Goal: Obtain resource: Download file/media

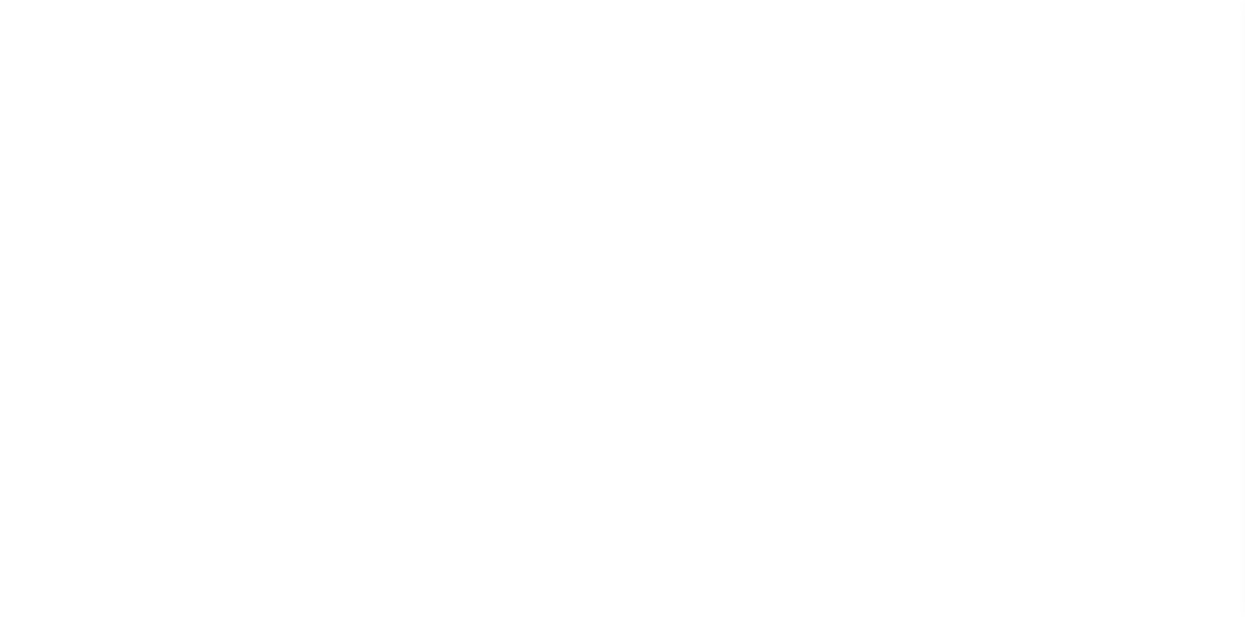
select select "MN"
select select
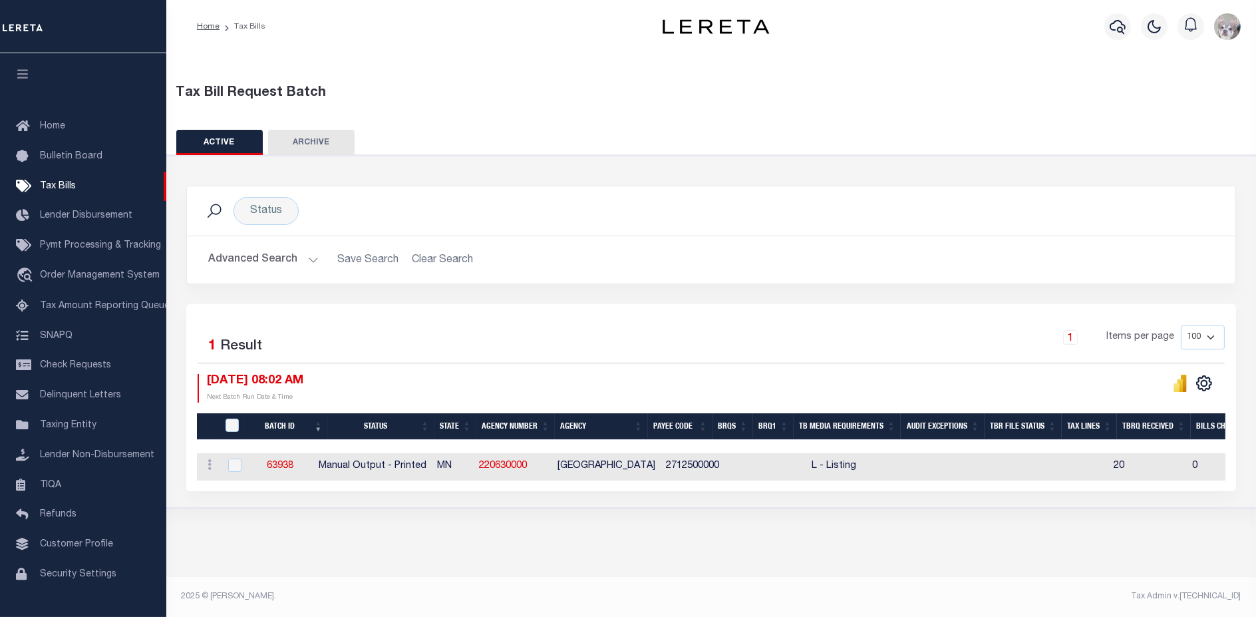
click at [256, 254] on button "Advanced Search" at bounding box center [263, 260] width 110 height 26
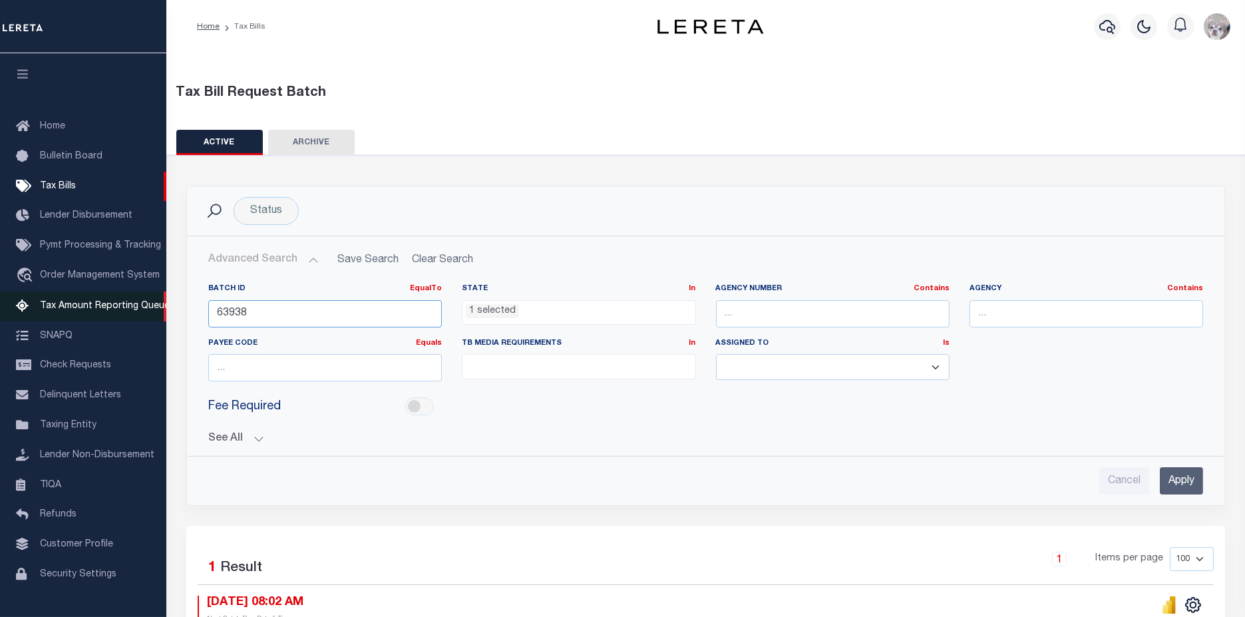
drag, startPoint x: 251, startPoint y: 311, endPoint x: 148, endPoint y: 306, distance: 103.3
click at [148, 306] on div "Home Tax Bills" at bounding box center [622, 385] width 1245 height 771
click at [502, 313] on li "1 selected" at bounding box center [492, 311] width 53 height 15
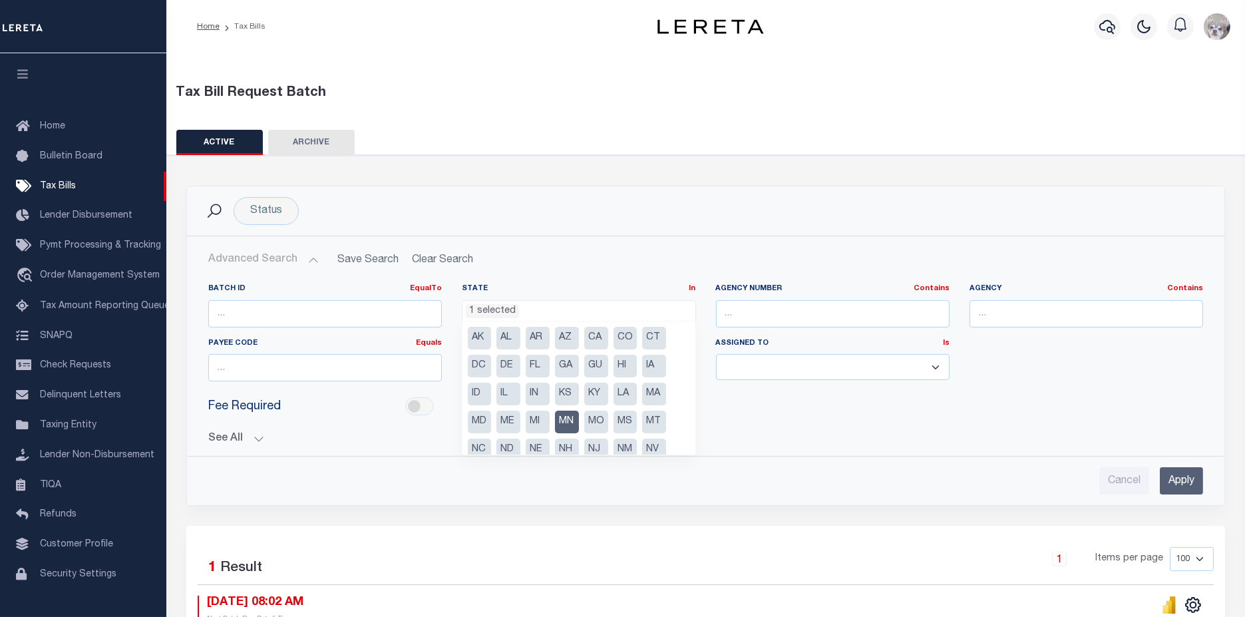
click at [562, 416] on li "MN" at bounding box center [567, 421] width 24 height 23
select select
click at [375, 435] on button "See All" at bounding box center [705, 438] width 995 height 13
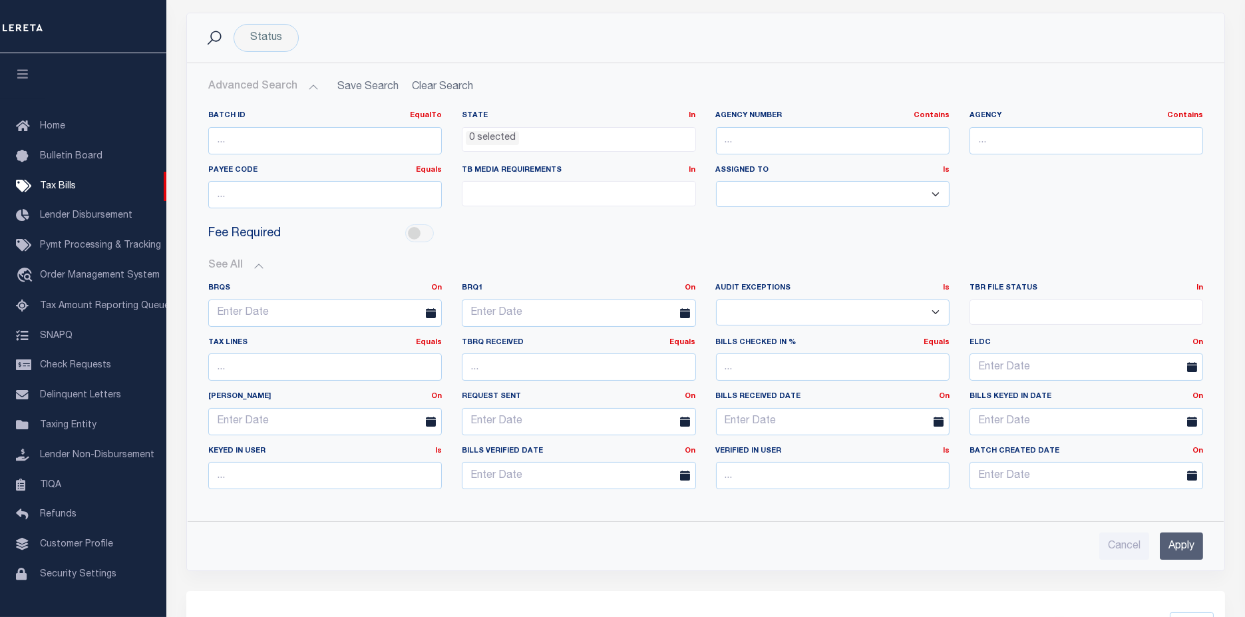
scroll to position [222, 0]
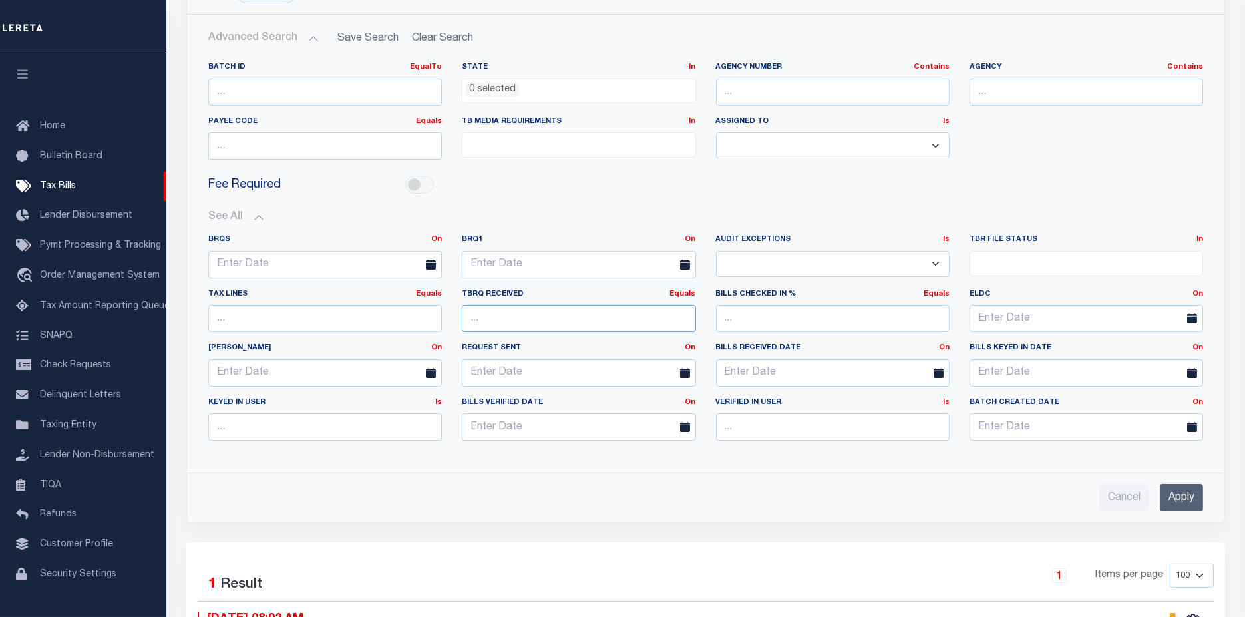
click at [542, 322] on input "number" at bounding box center [579, 318] width 234 height 27
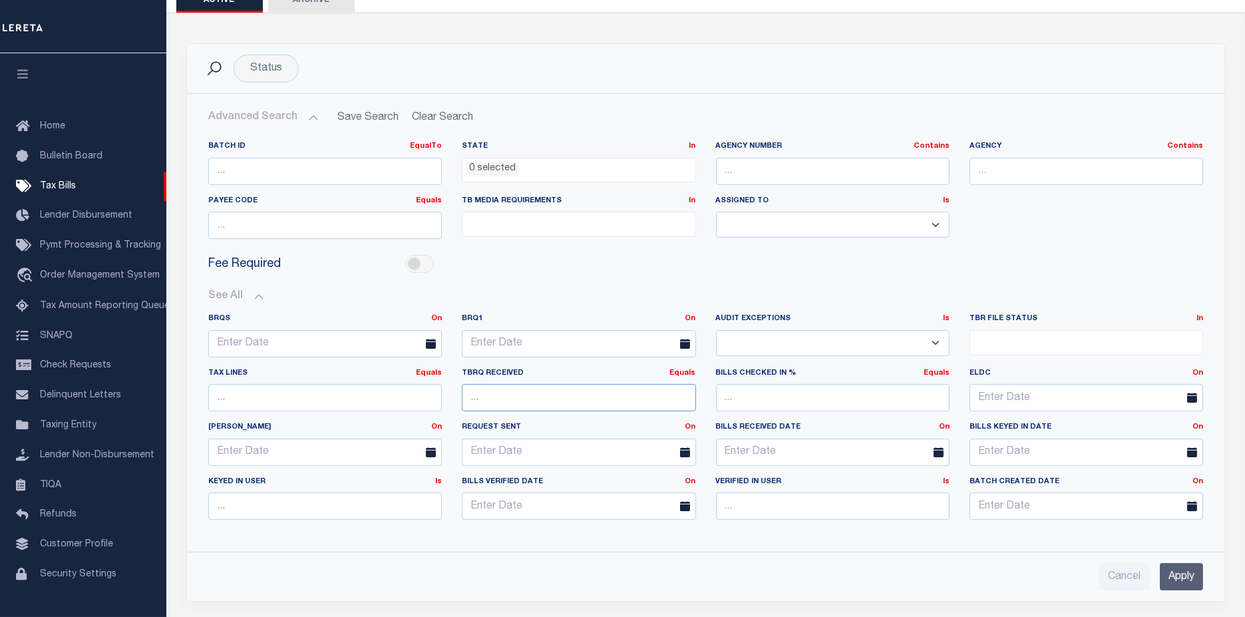
scroll to position [74, 0]
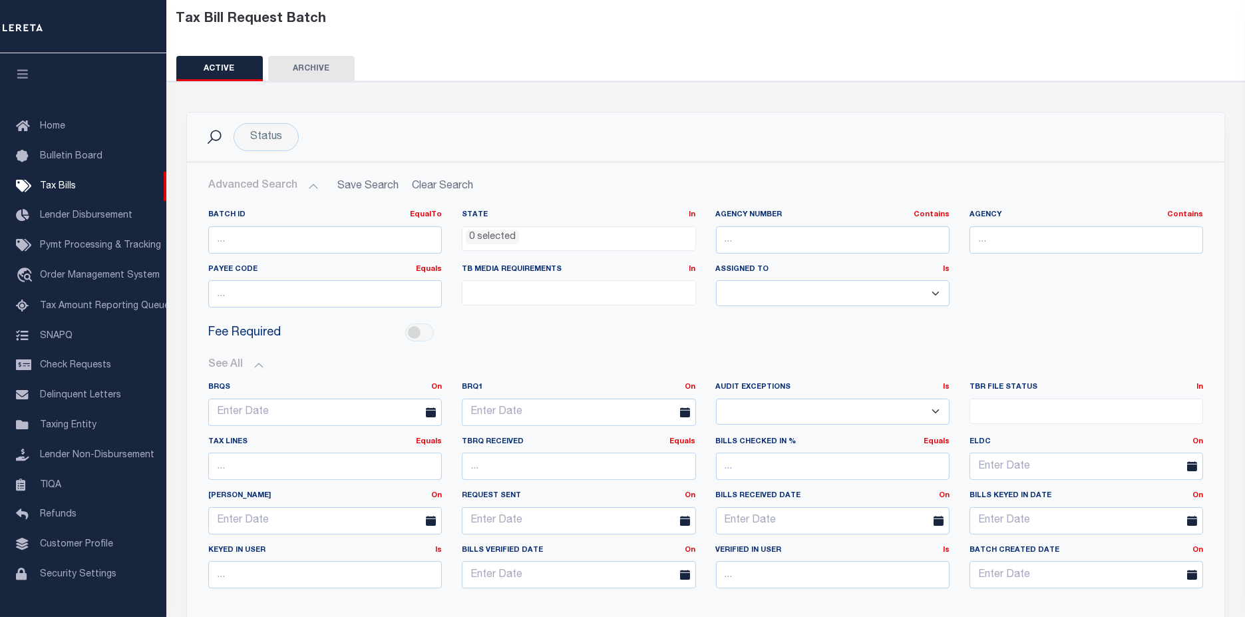
click at [569, 285] on ul at bounding box center [578, 290] width 232 height 18
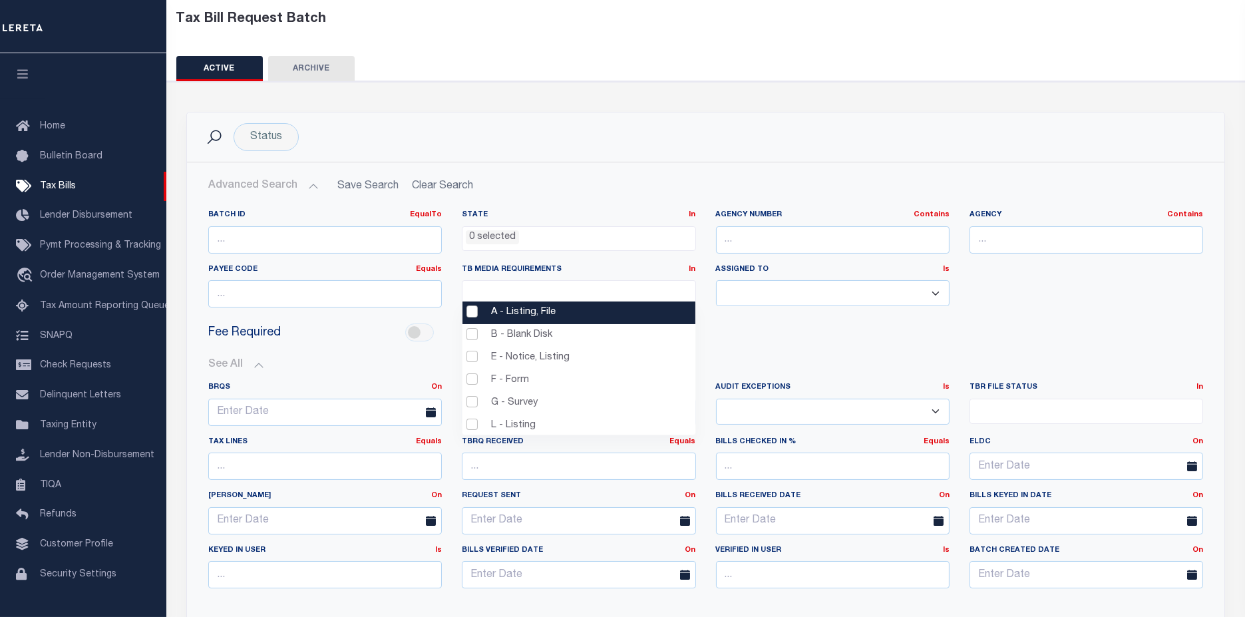
click at [523, 315] on li "A - Listing, File" at bounding box center [578, 312] width 233 height 23
select select "16"
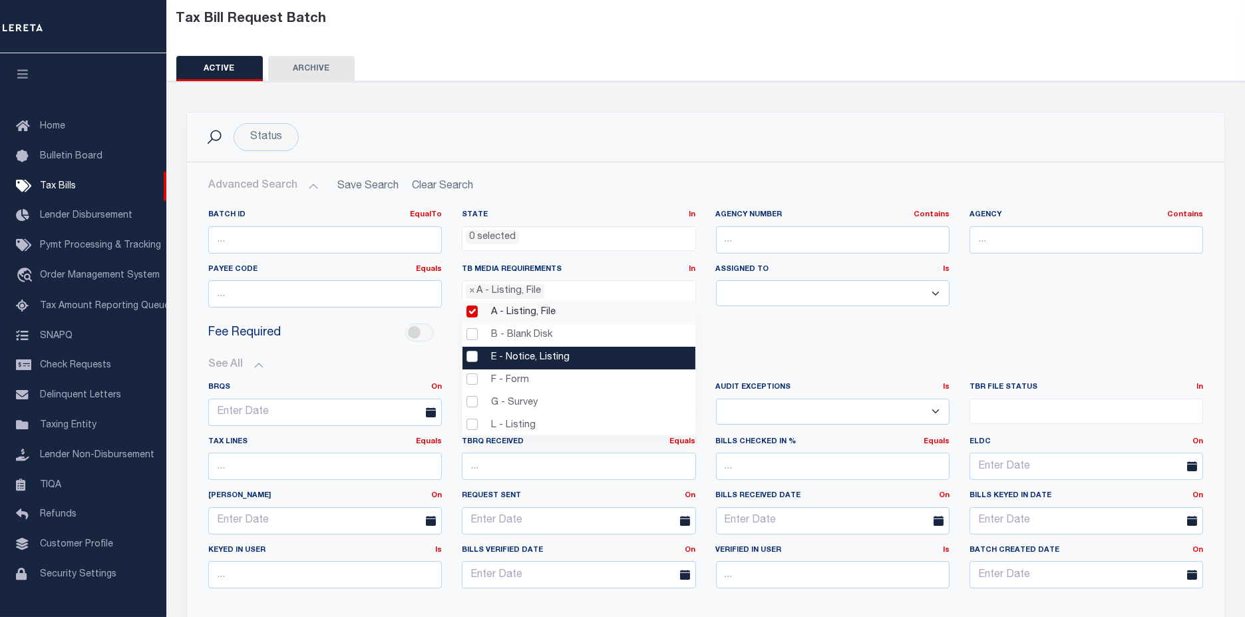
click at [520, 355] on li "E - Notice, Listing" at bounding box center [578, 358] width 233 height 23
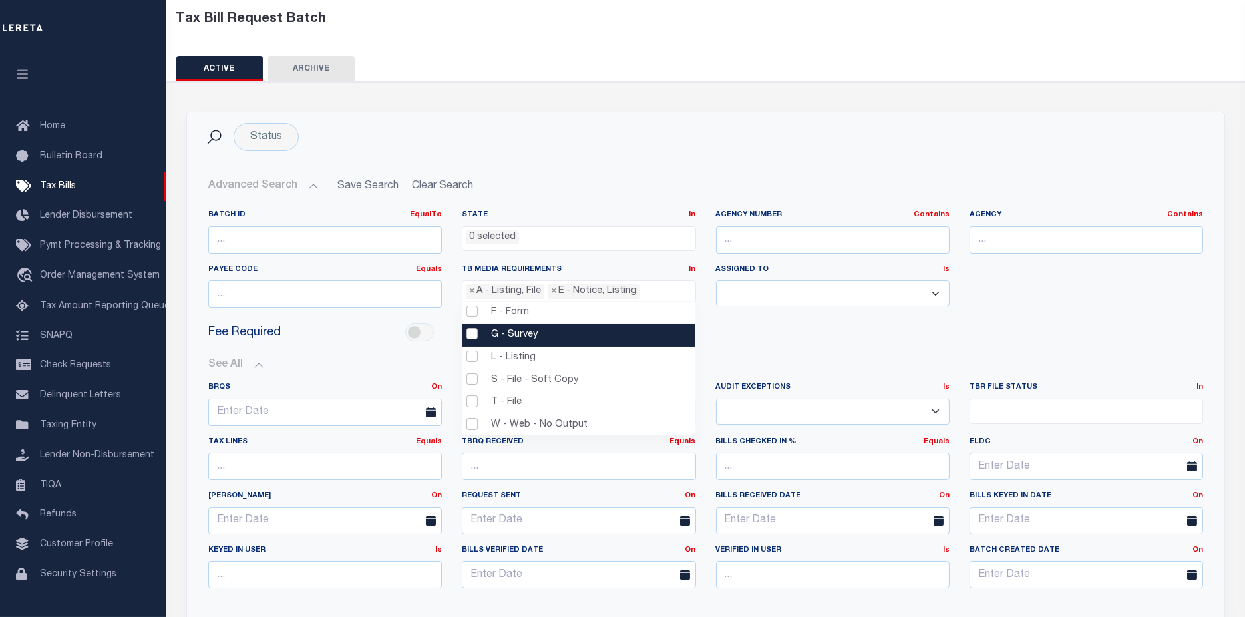
scroll to position [70, 0]
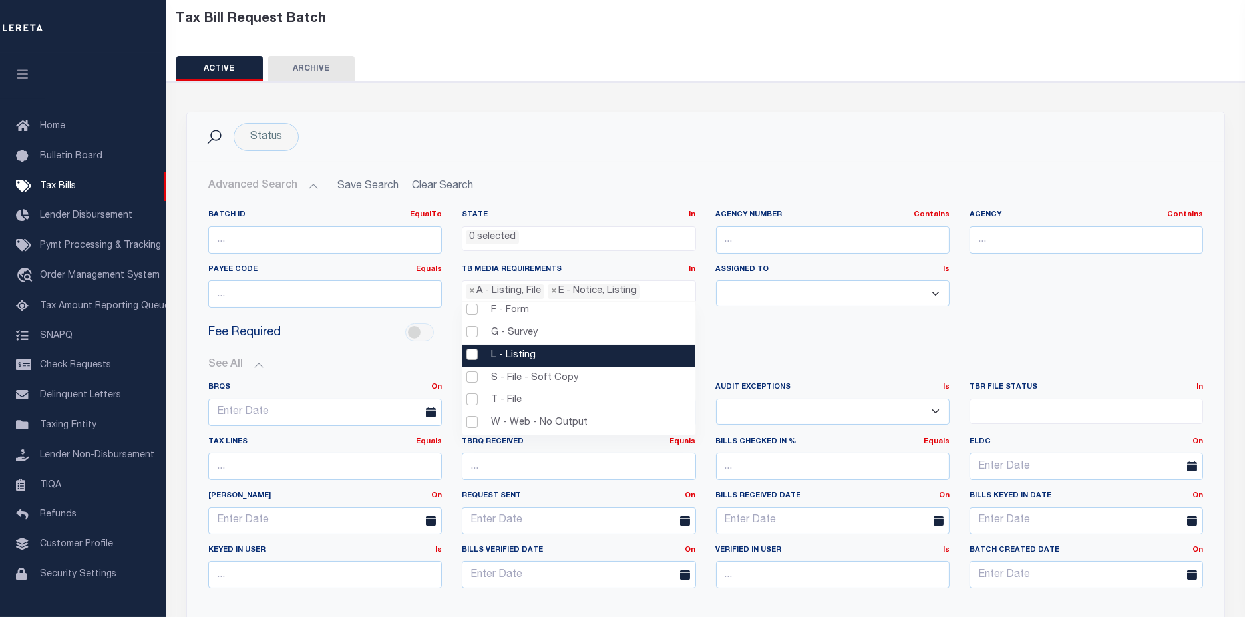
click at [526, 355] on li "L - Listing" at bounding box center [578, 356] width 233 height 23
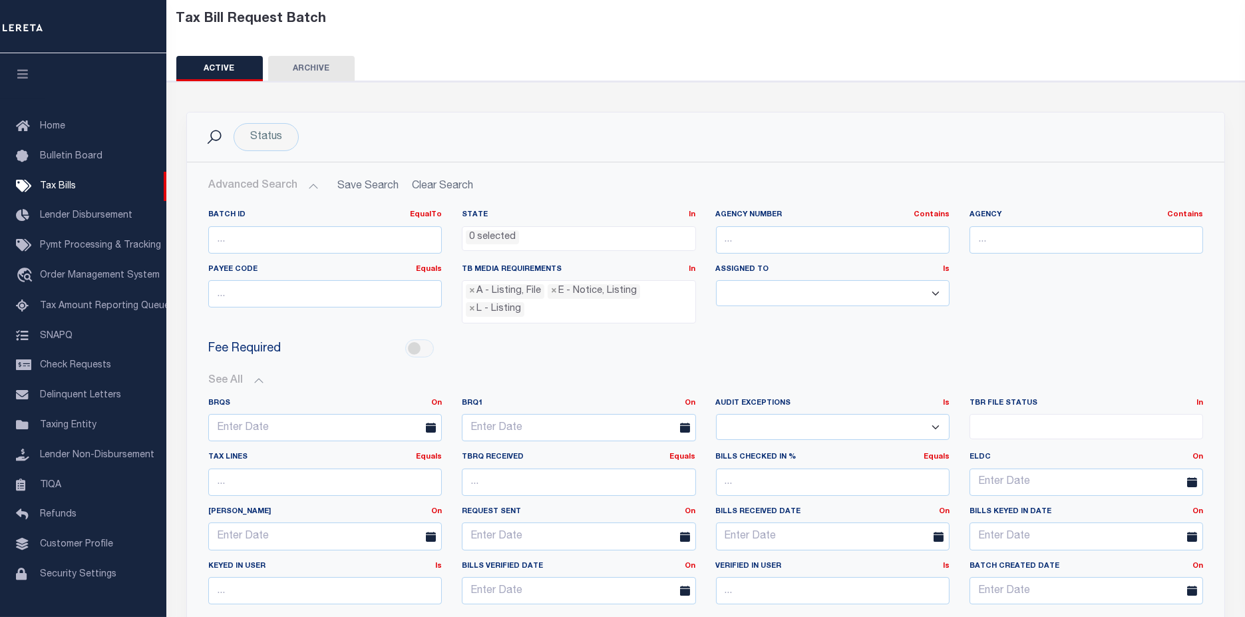
click at [788, 348] on div "Fee Required" at bounding box center [705, 349] width 1015 height 30
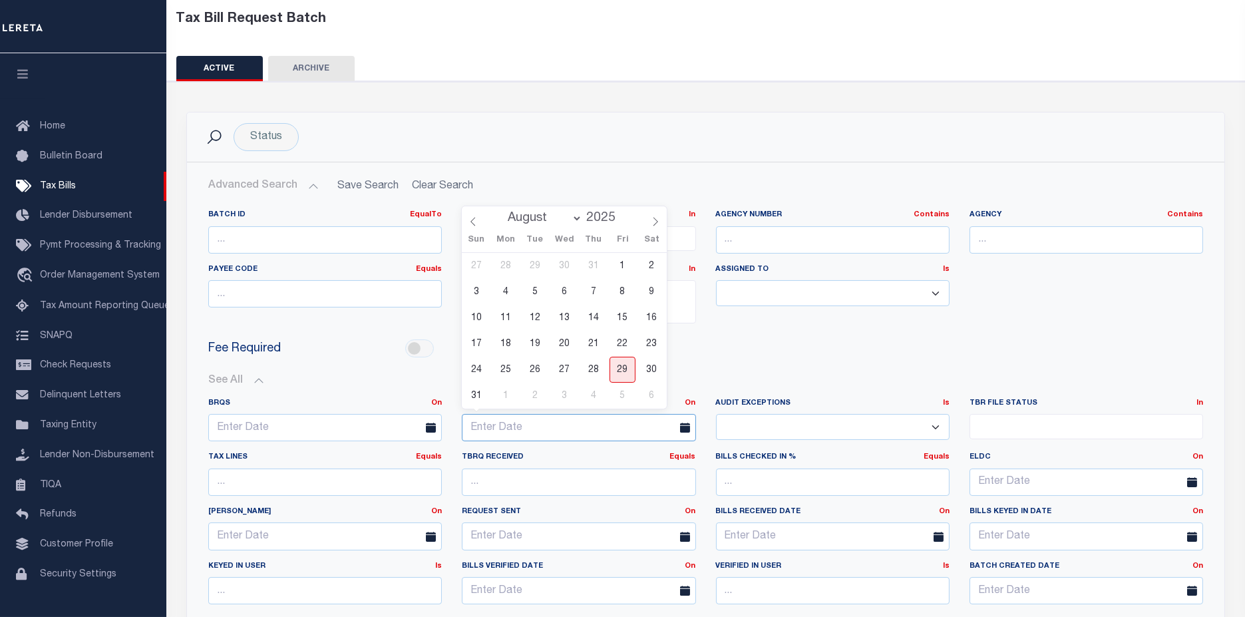
click at [562, 424] on input "text" at bounding box center [579, 427] width 234 height 27
click at [617, 367] on span "29" at bounding box center [622, 370] width 26 height 26
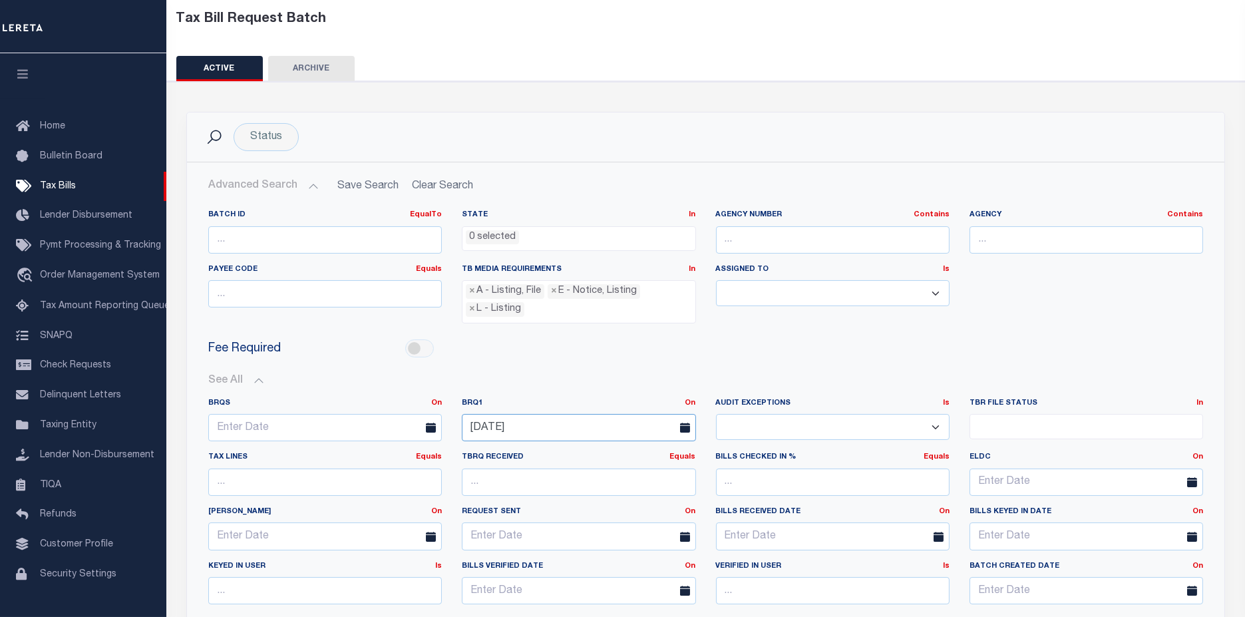
scroll to position [369, 0]
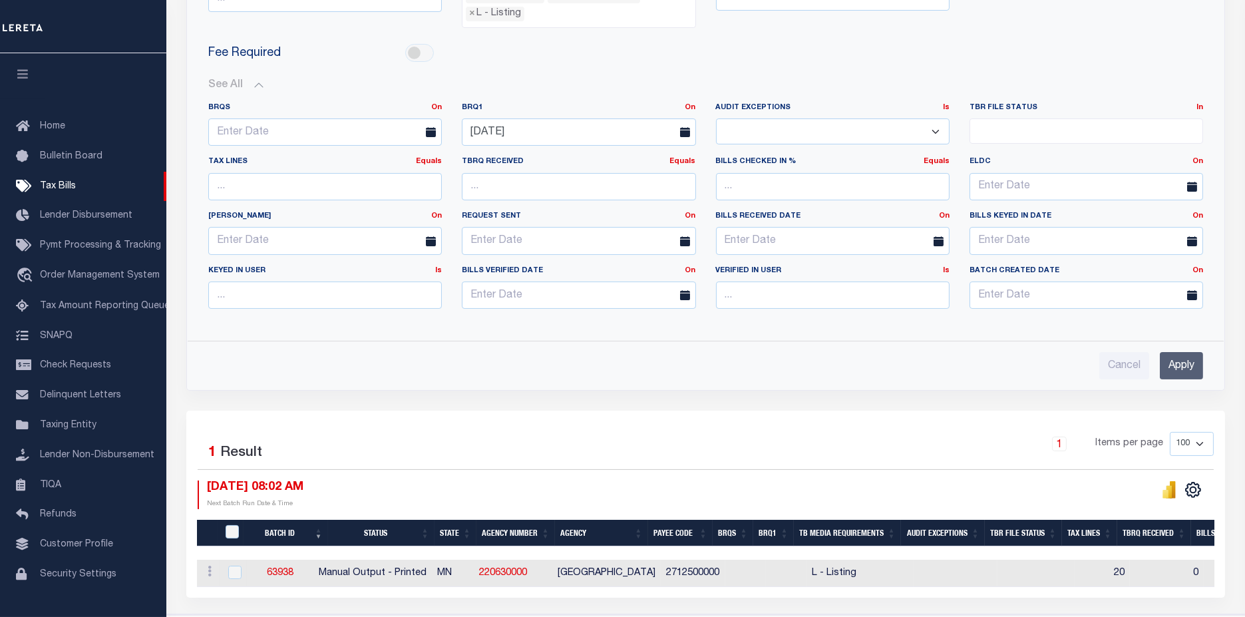
click at [1184, 361] on input "Apply" at bounding box center [1181, 365] width 43 height 27
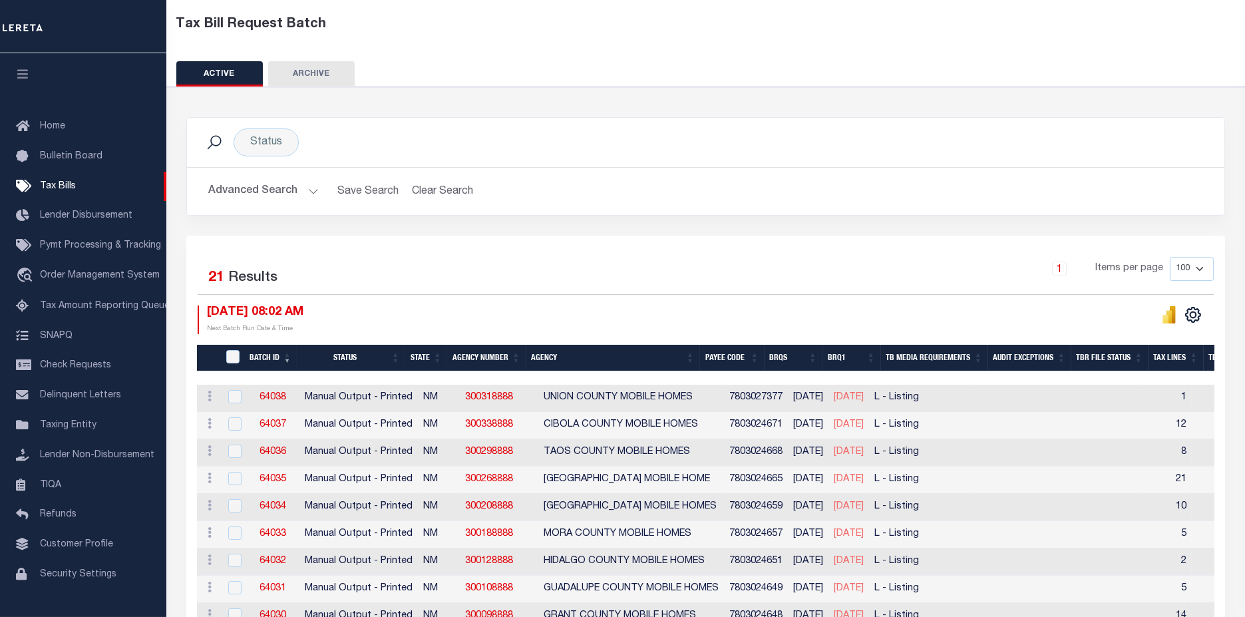
scroll to position [74, 0]
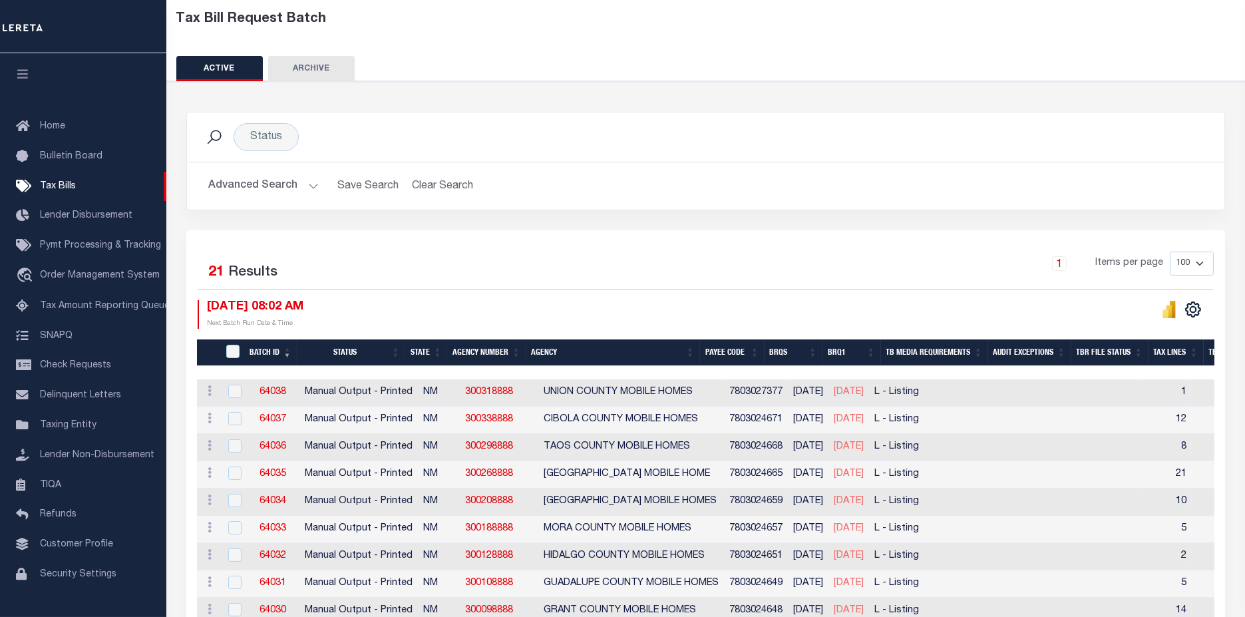
click at [251, 182] on button "Advanced Search" at bounding box center [263, 186] width 110 height 26
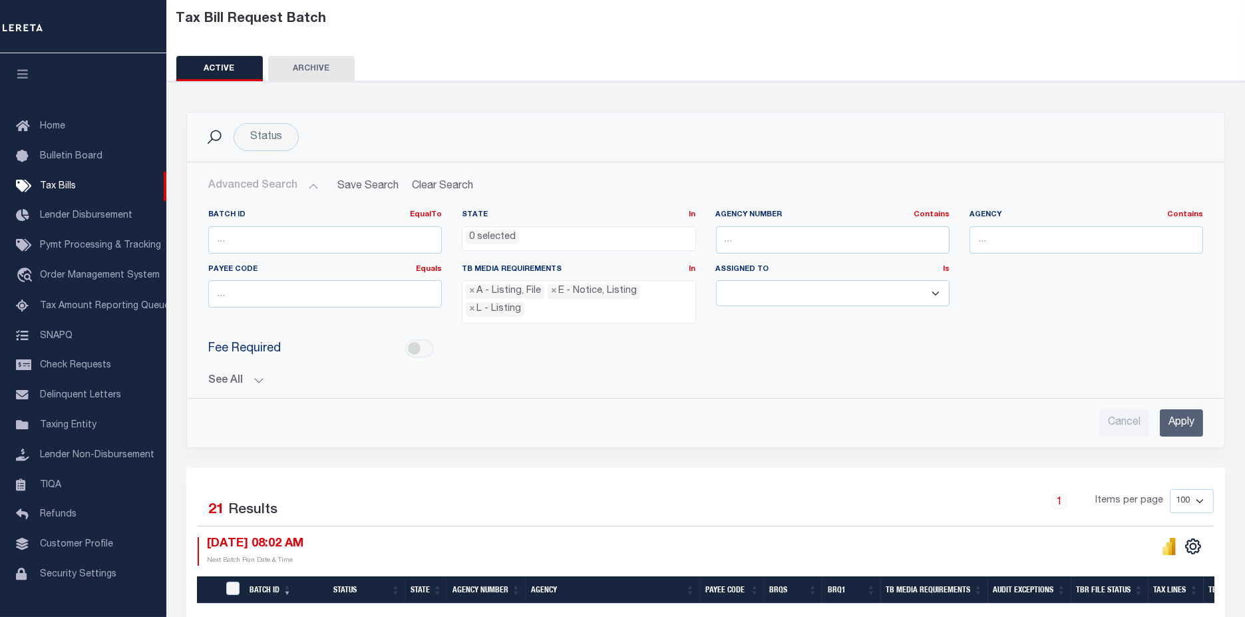
click at [230, 379] on button "See All" at bounding box center [705, 381] width 995 height 13
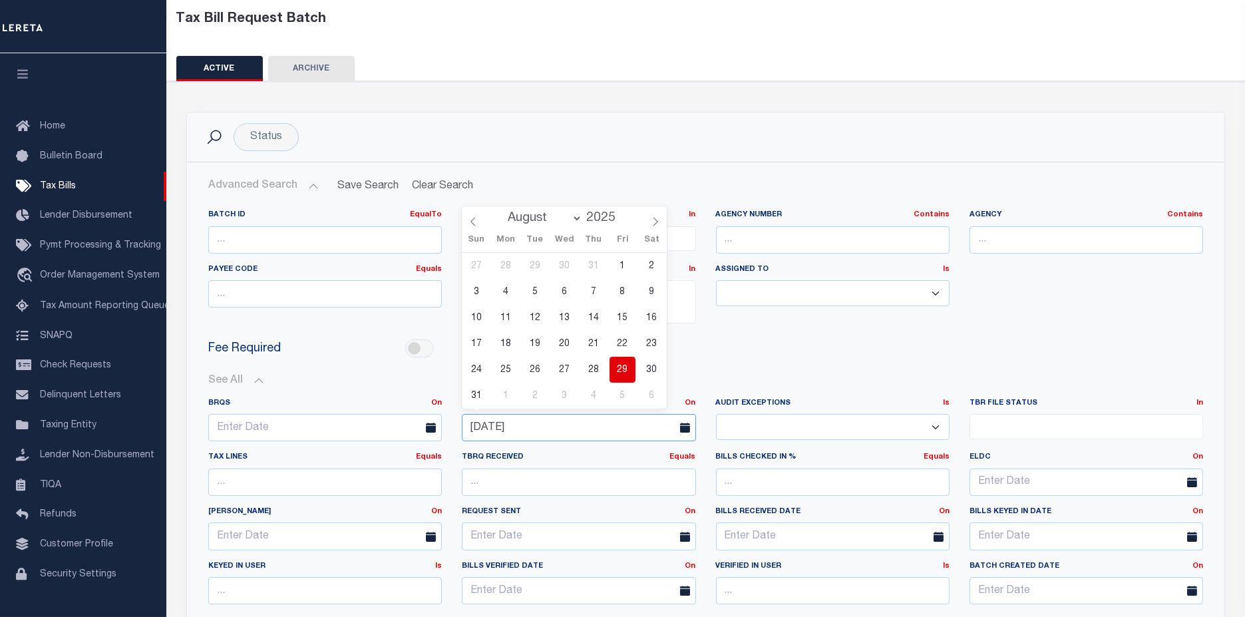
click at [532, 422] on input "08-29-2025" at bounding box center [579, 427] width 234 height 27
click at [508, 371] on span "25" at bounding box center [505, 370] width 26 height 26
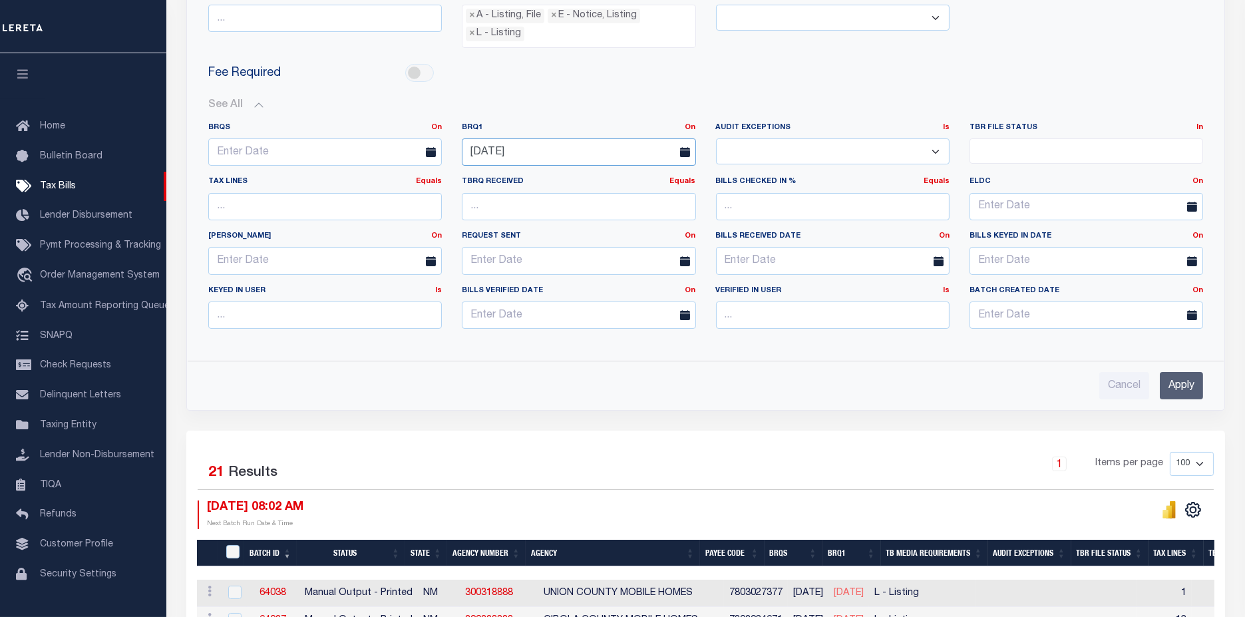
scroll to position [369, 0]
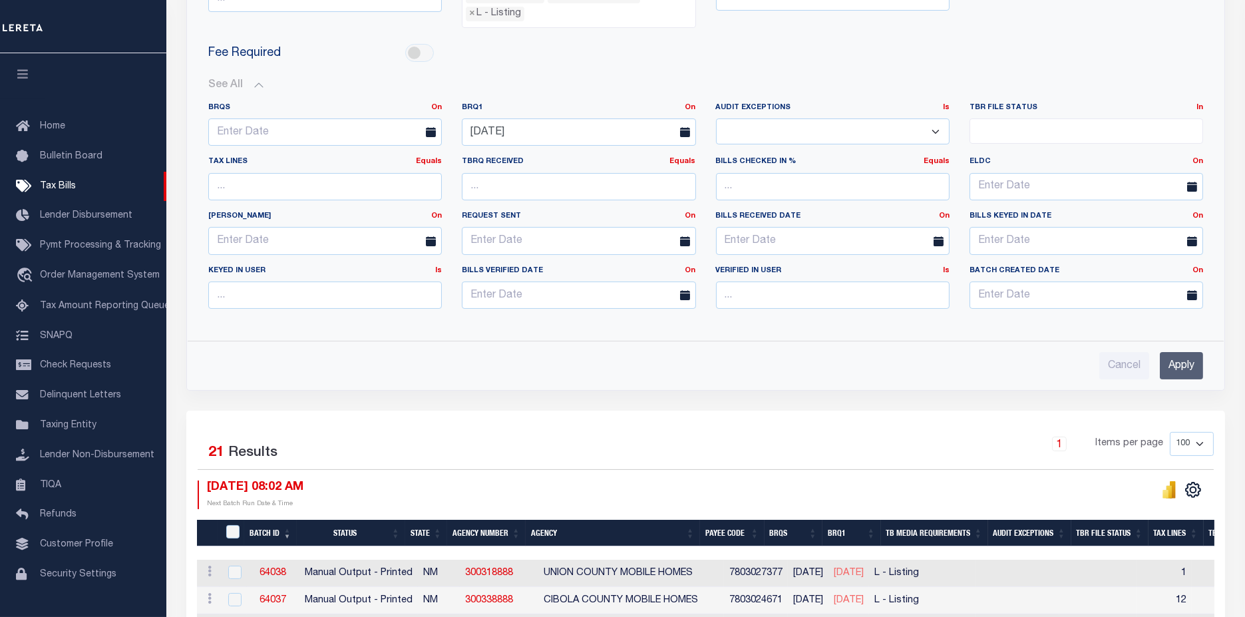
click at [1198, 365] on input "Apply" at bounding box center [1181, 365] width 43 height 27
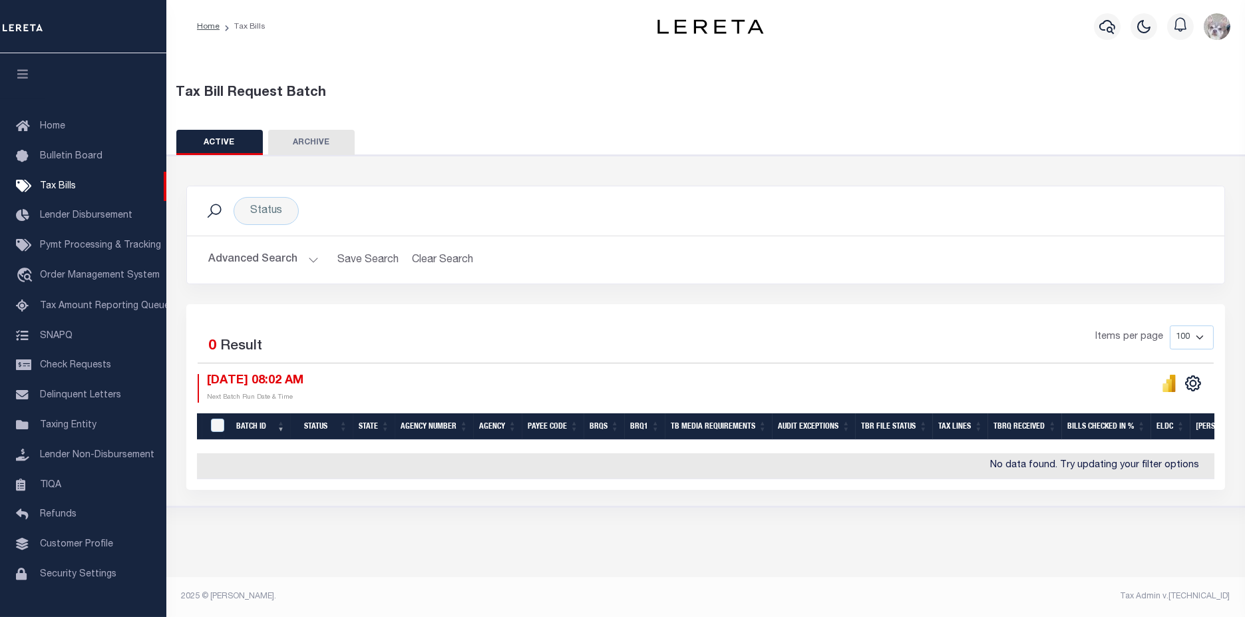
scroll to position [0, 0]
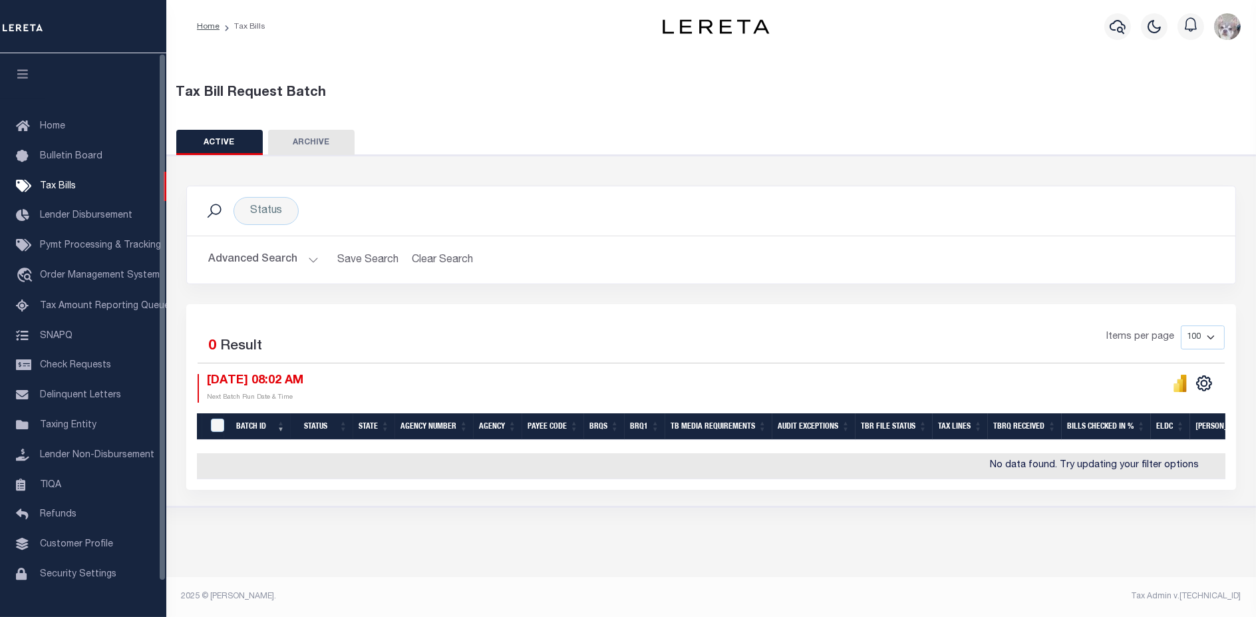
click at [250, 260] on button "Advanced Search" at bounding box center [263, 260] width 110 height 26
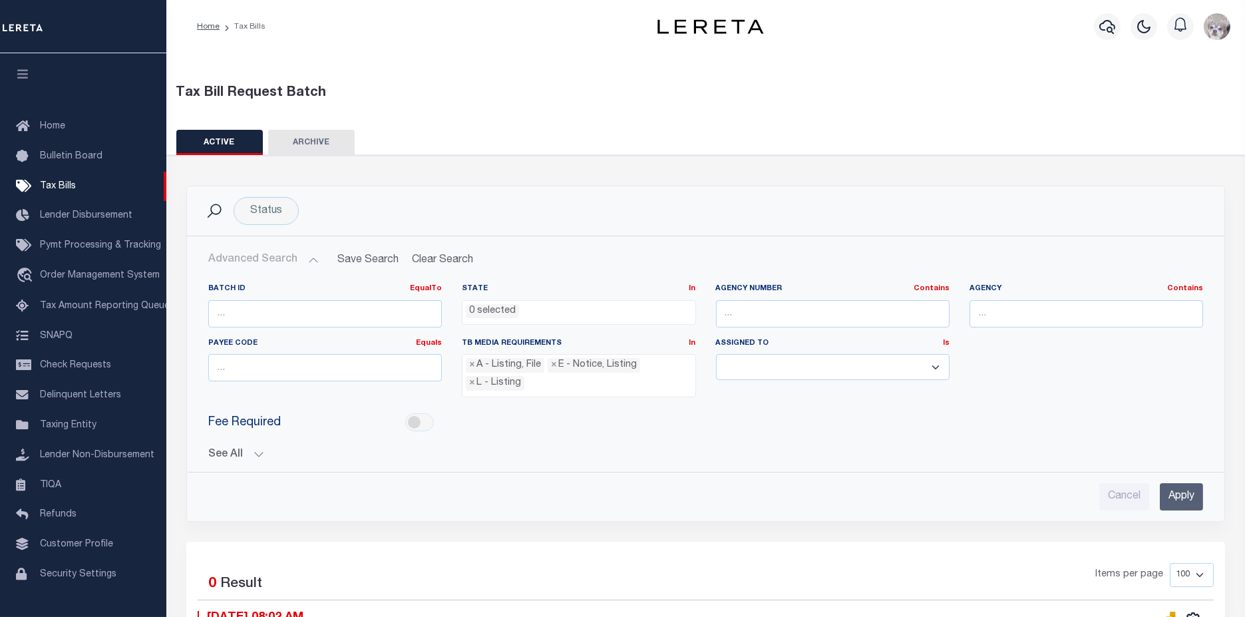
click at [220, 451] on button "See All" at bounding box center [705, 454] width 995 height 13
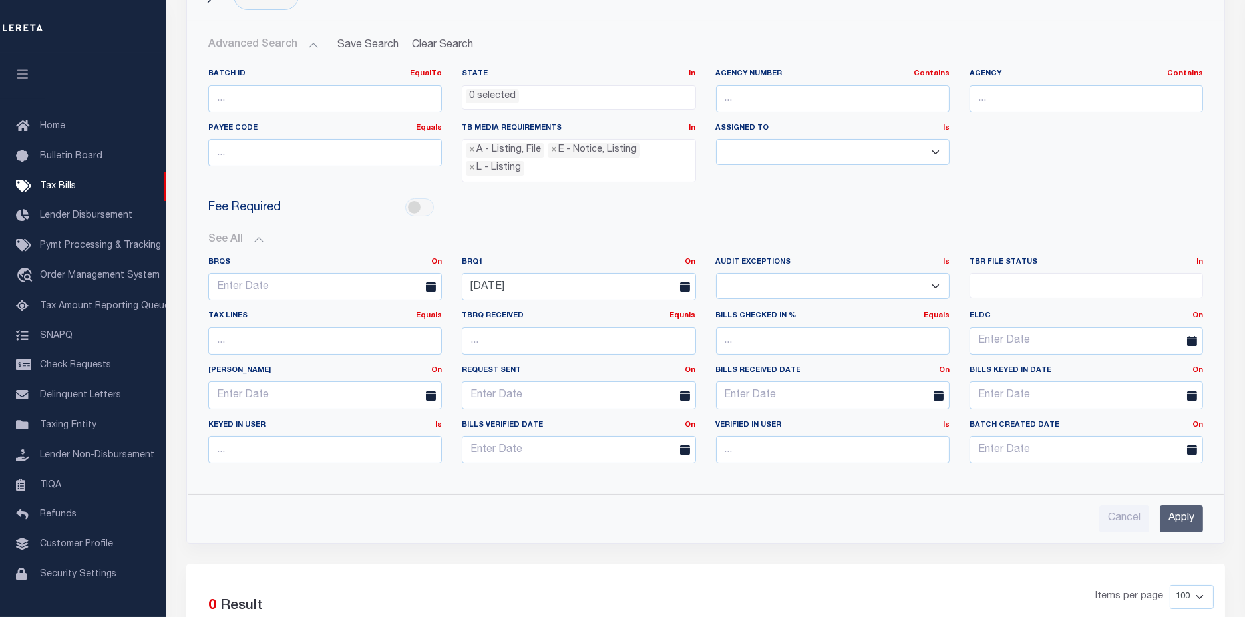
scroll to position [222, 0]
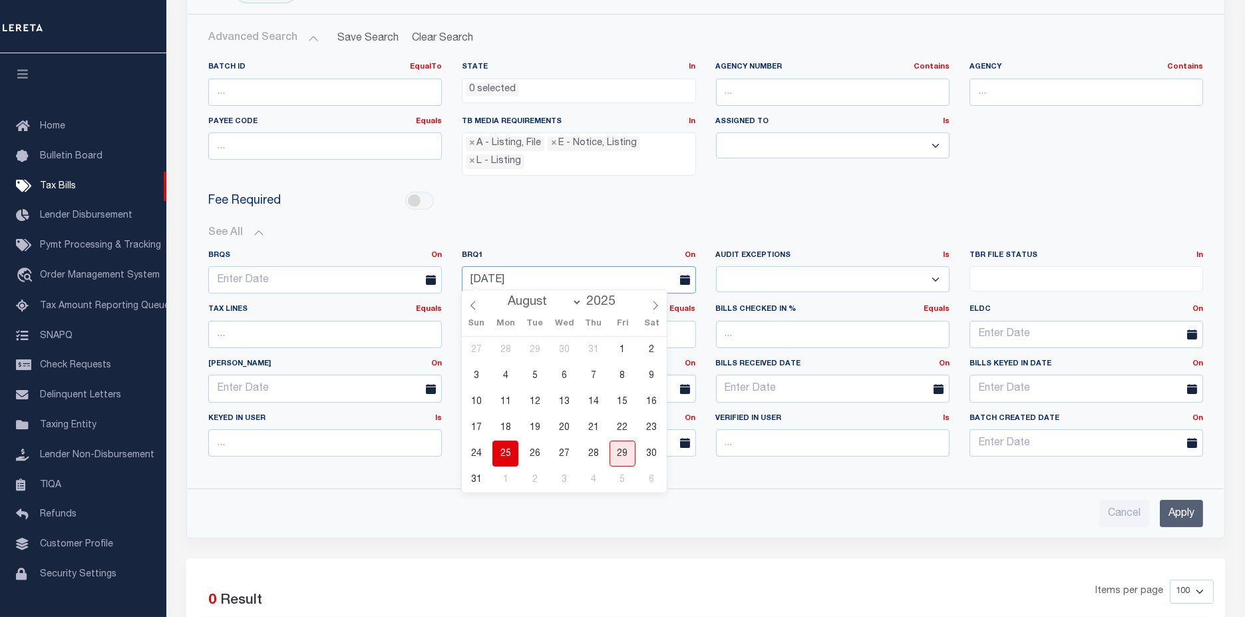
click at [544, 273] on input "08-25-2025" at bounding box center [579, 279] width 234 height 27
click at [522, 446] on span "26" at bounding box center [535, 453] width 26 height 26
click at [1180, 504] on input "Apply" at bounding box center [1181, 513] width 43 height 27
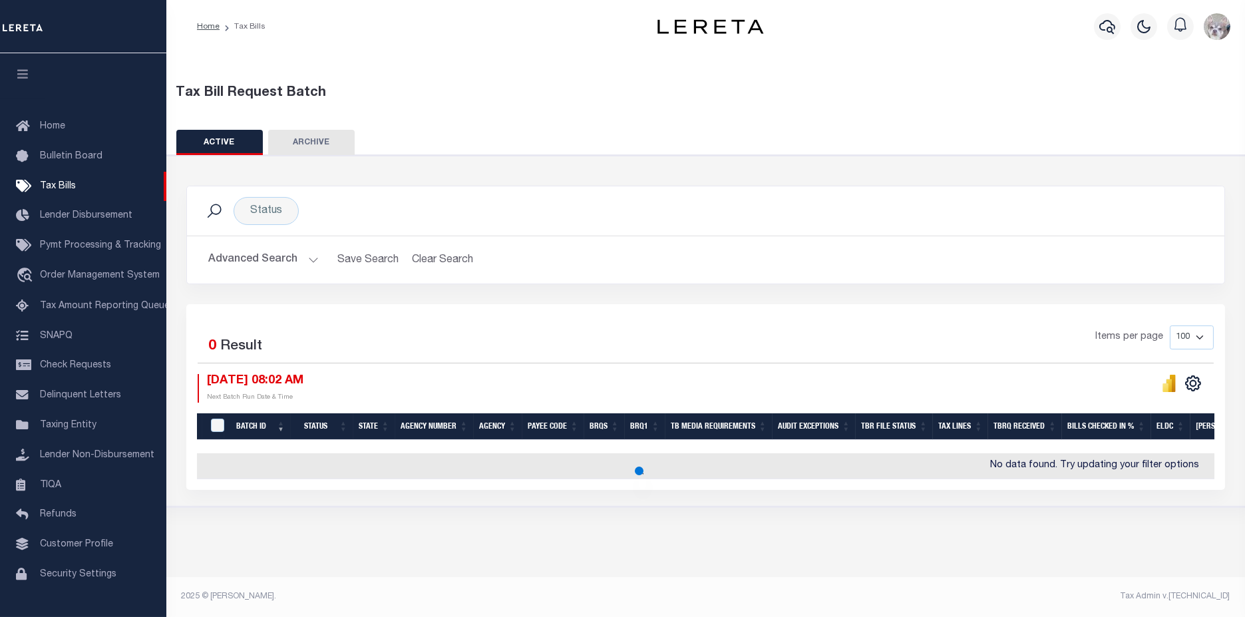
scroll to position [0, 0]
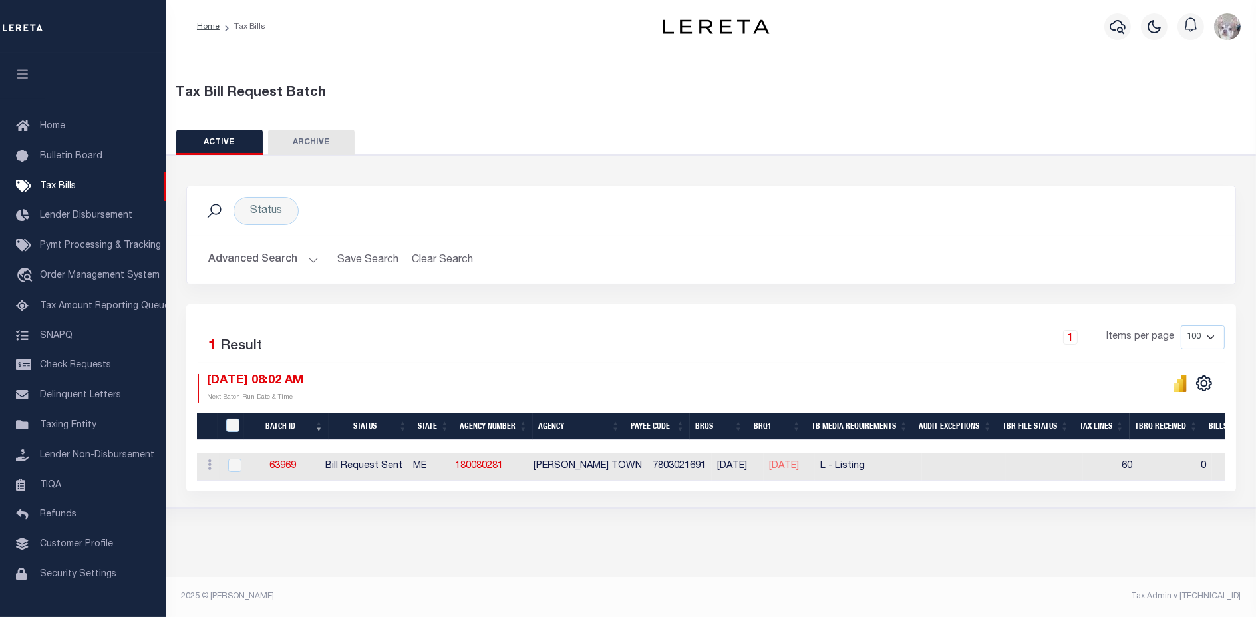
click at [215, 253] on button "Advanced Search" at bounding box center [263, 260] width 110 height 26
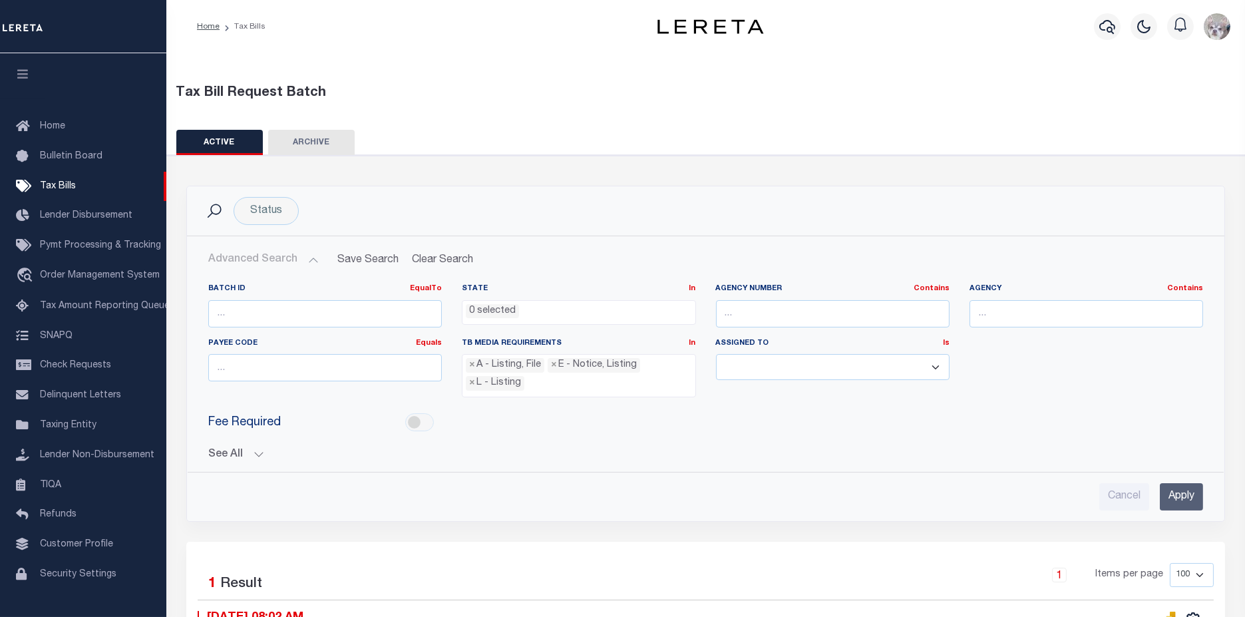
click at [236, 458] on div "Batch ID EqualTo Equals Is Not Equal To Is Greater Than Is Less Than State In I…" at bounding box center [706, 392] width 1016 height 238
click at [230, 455] on button "See All" at bounding box center [705, 454] width 995 height 13
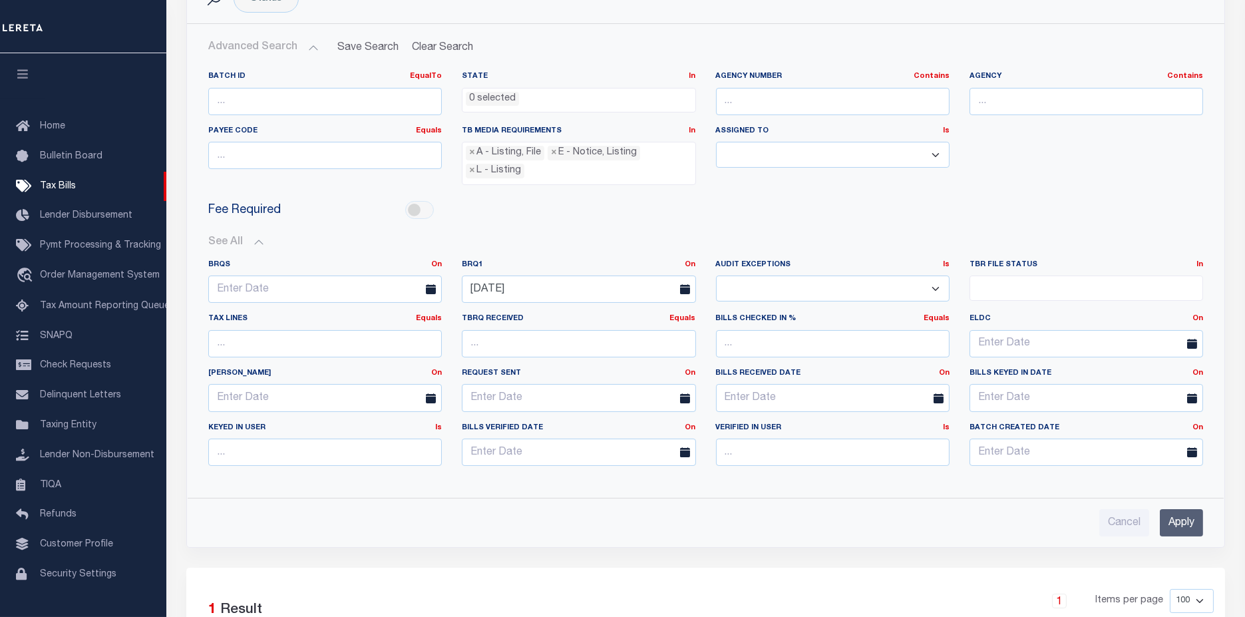
scroll to position [222, 0]
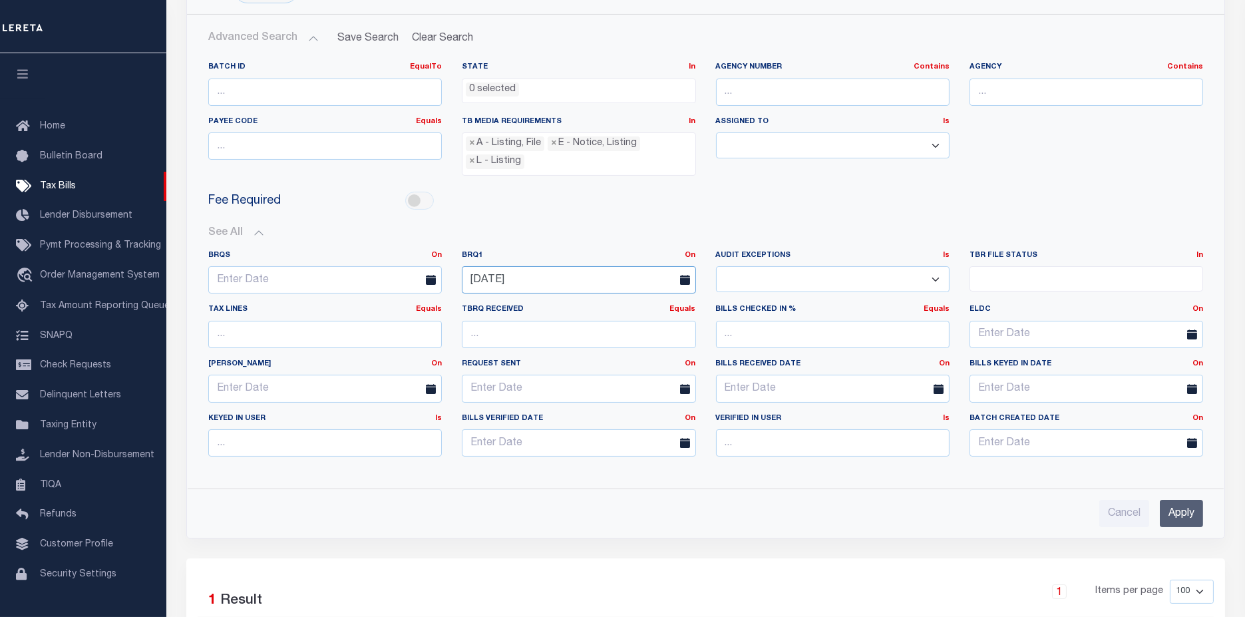
click at [537, 278] on input "08-26-2025" at bounding box center [579, 279] width 234 height 27
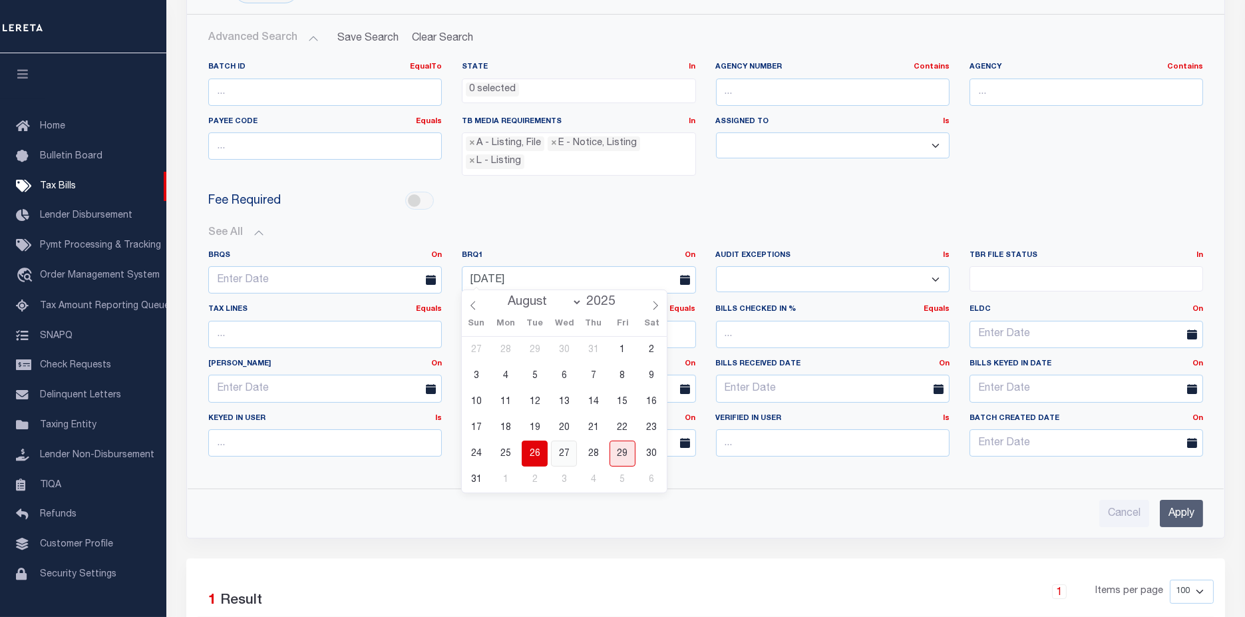
click at [564, 455] on span "27" at bounding box center [564, 453] width 26 height 26
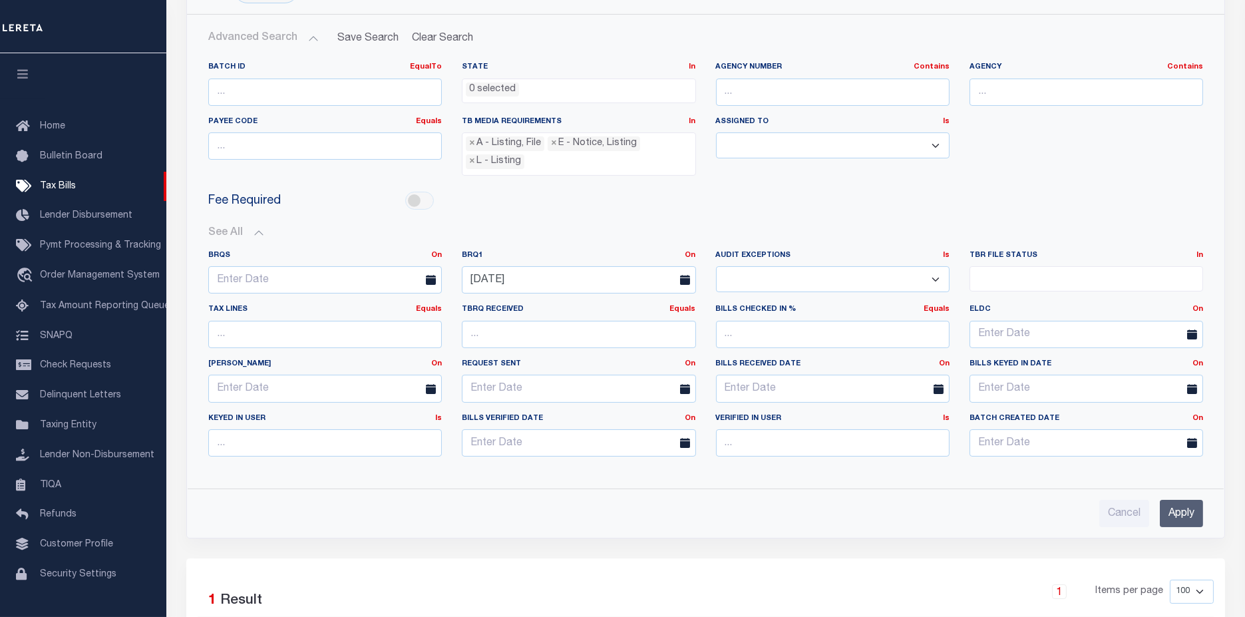
click at [1180, 511] on input "Apply" at bounding box center [1181, 513] width 43 height 27
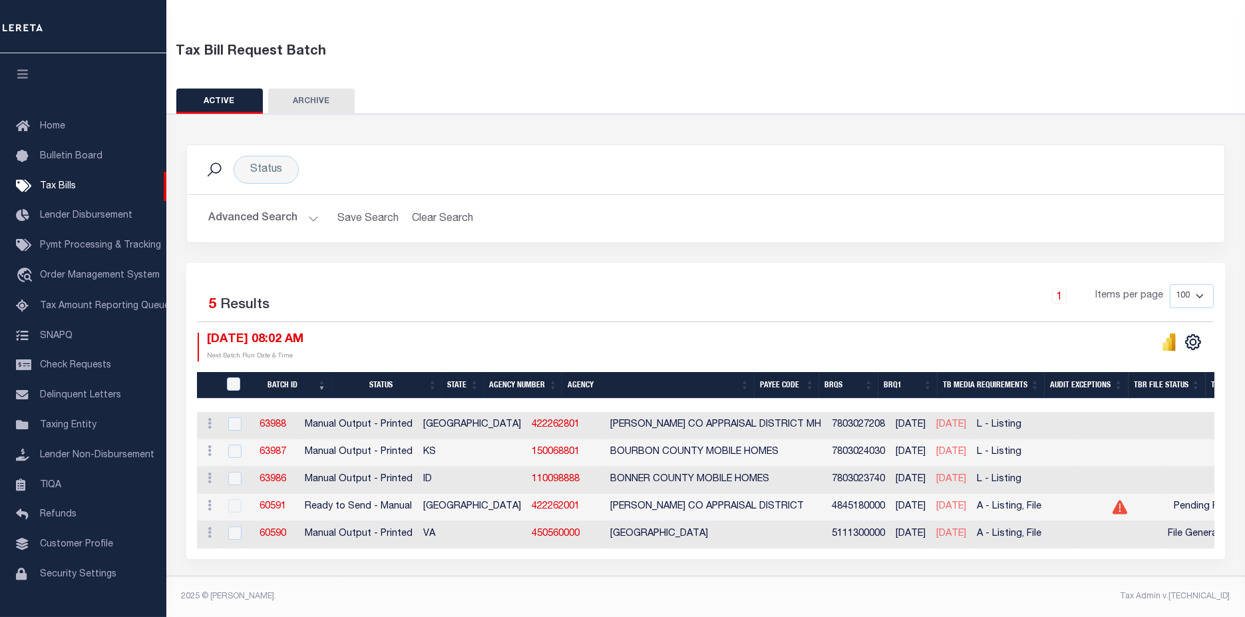
scroll to position [48, 0]
click at [258, 211] on button "Advanced Search" at bounding box center [263, 219] width 110 height 26
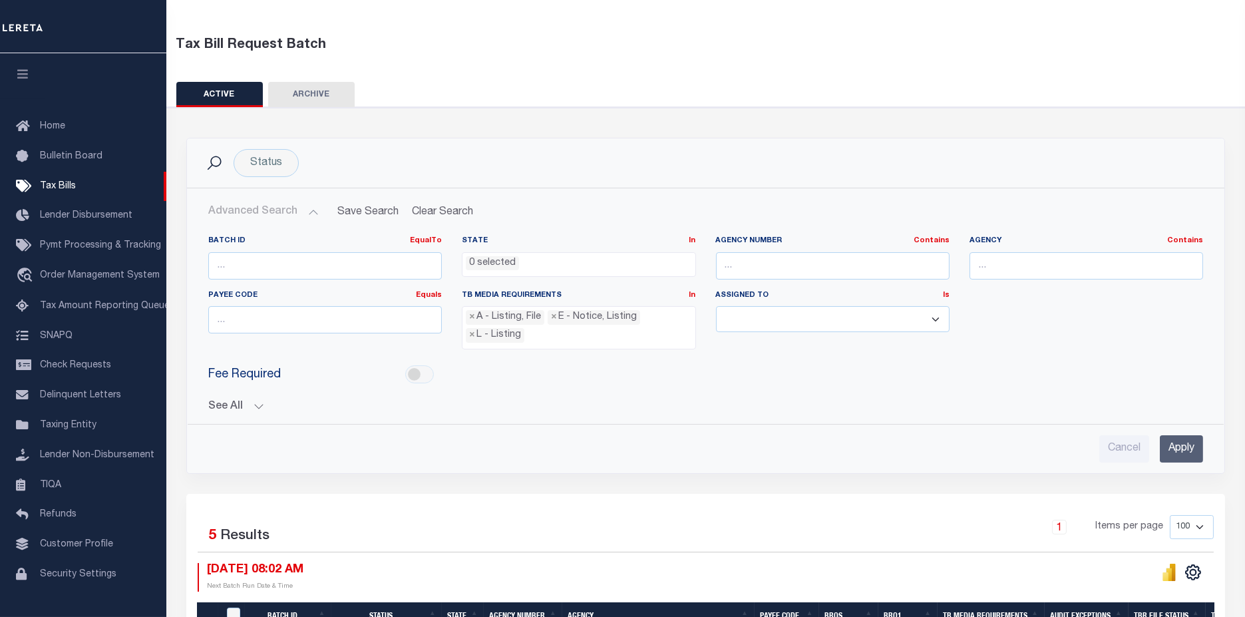
click at [218, 402] on button "See All" at bounding box center [705, 406] width 995 height 13
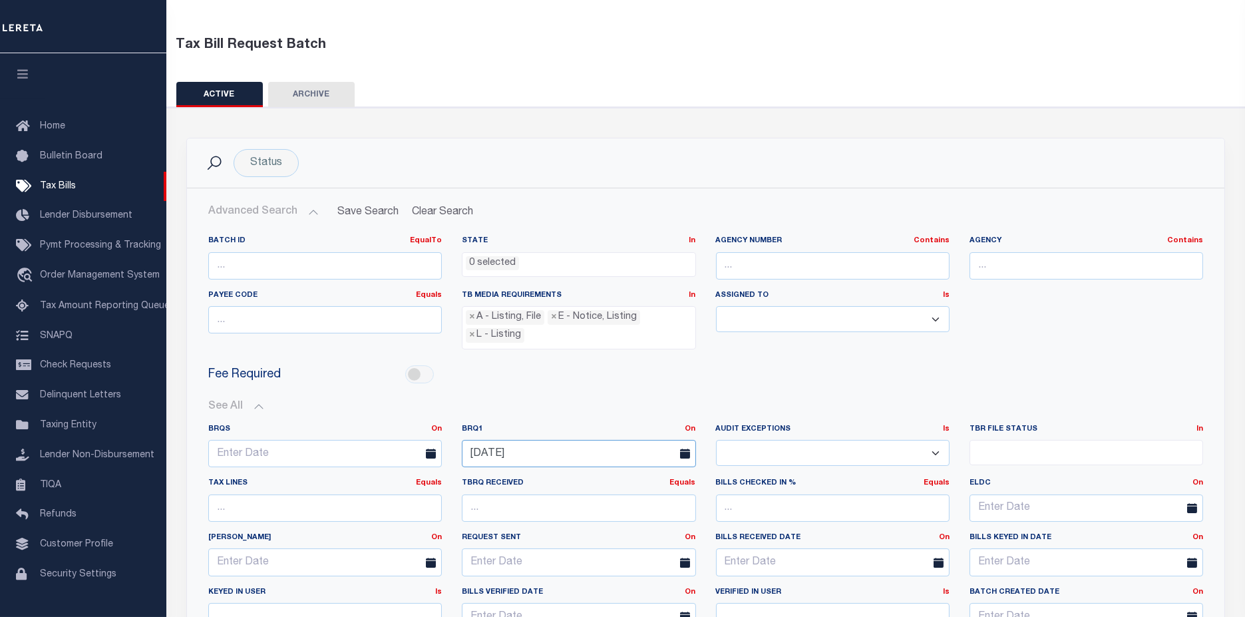
click at [531, 446] on input "08-27-2025" at bounding box center [579, 453] width 234 height 27
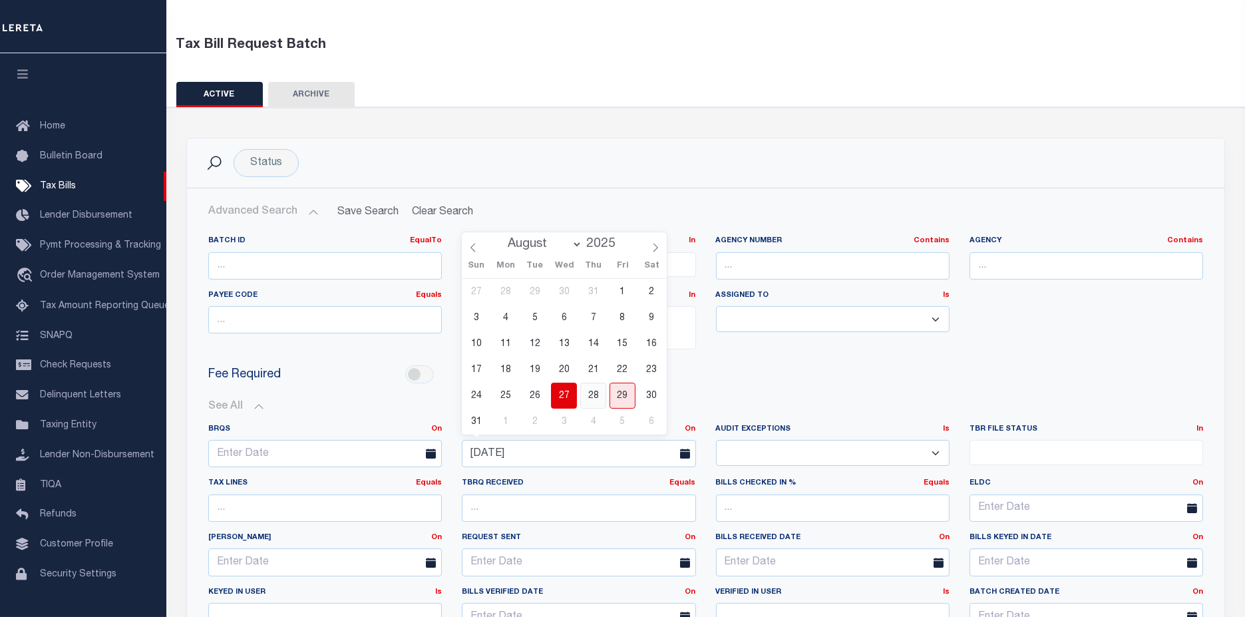
click at [591, 395] on span "28" at bounding box center [593, 396] width 26 height 26
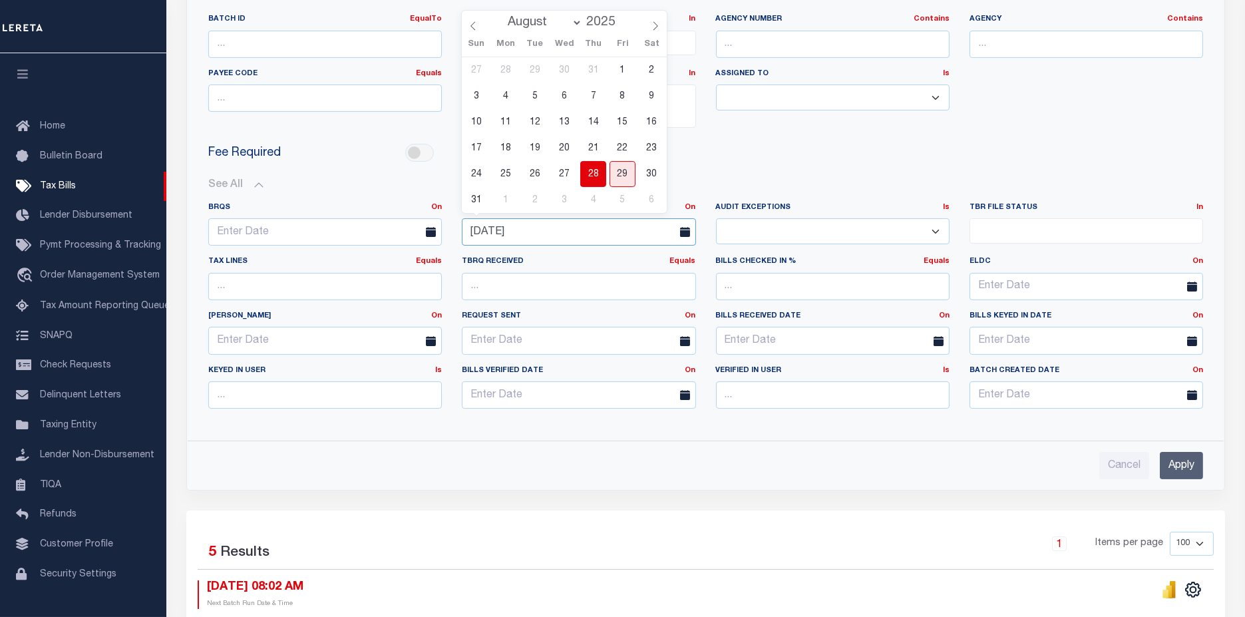
scroll to position [269, 0]
click at [1188, 462] on input "Apply" at bounding box center [1181, 465] width 43 height 27
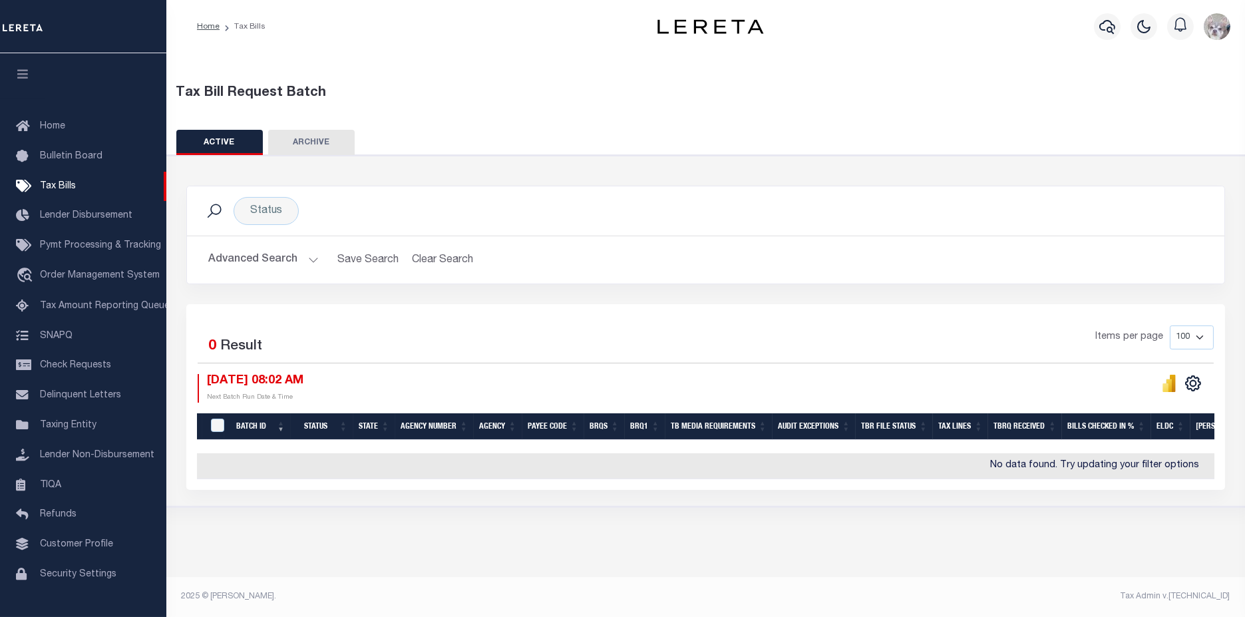
scroll to position [0, 0]
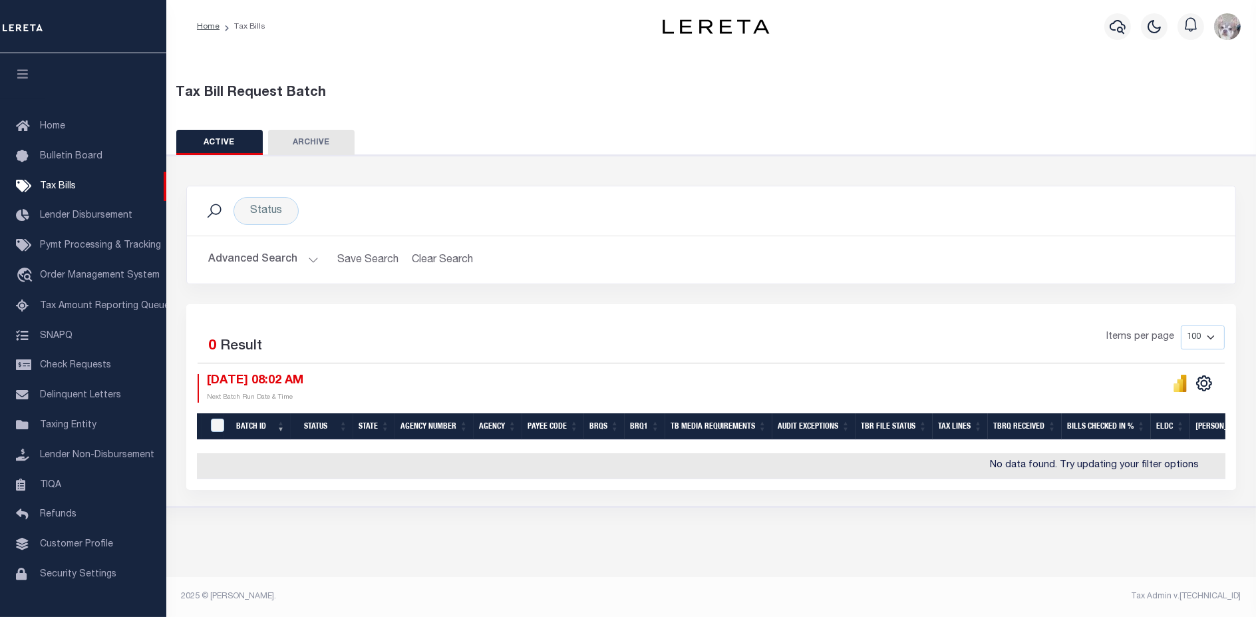
click at [267, 260] on button "Advanced Search" at bounding box center [263, 260] width 110 height 26
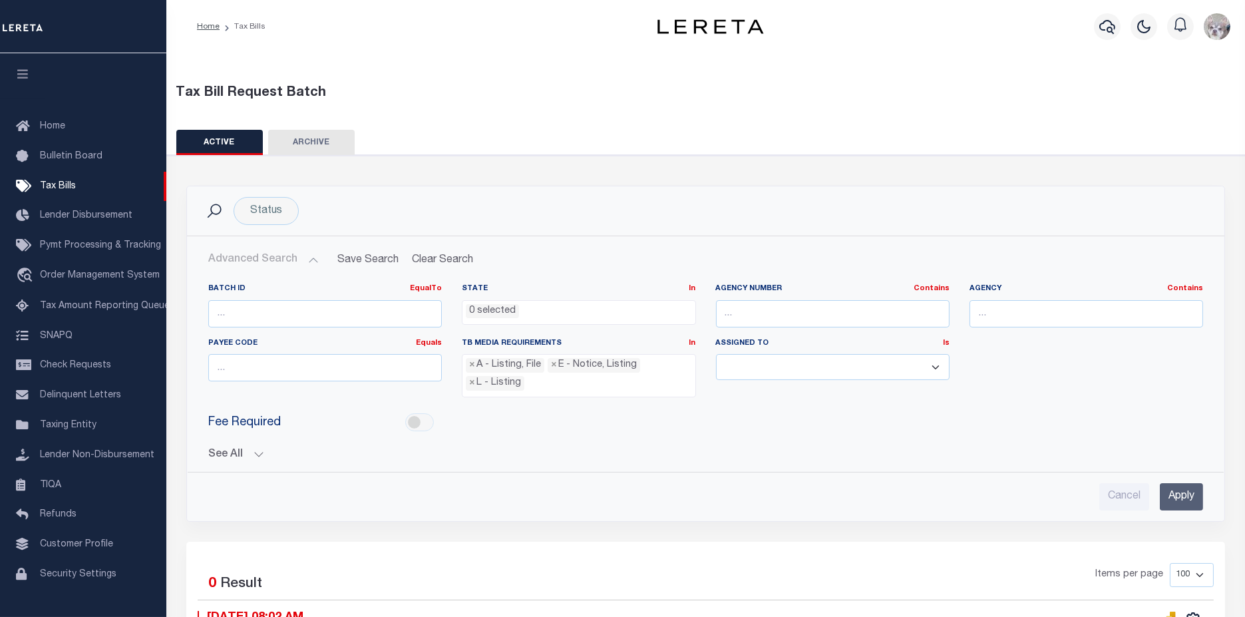
click at [226, 452] on button "See All" at bounding box center [705, 454] width 995 height 13
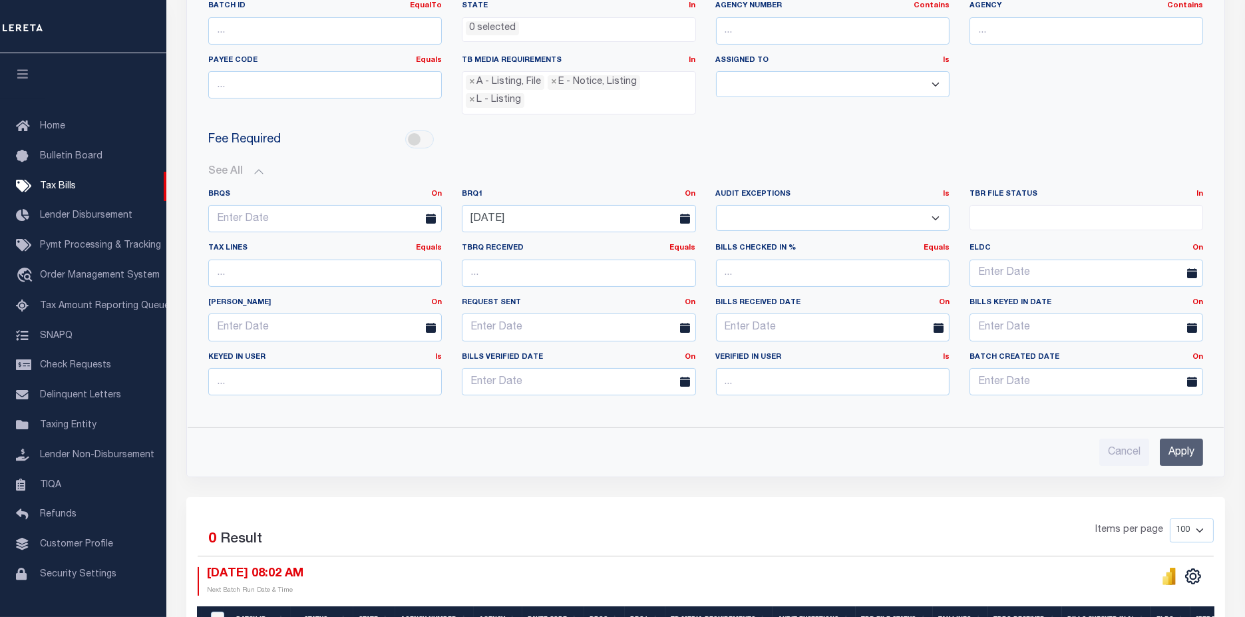
scroll to position [260, 0]
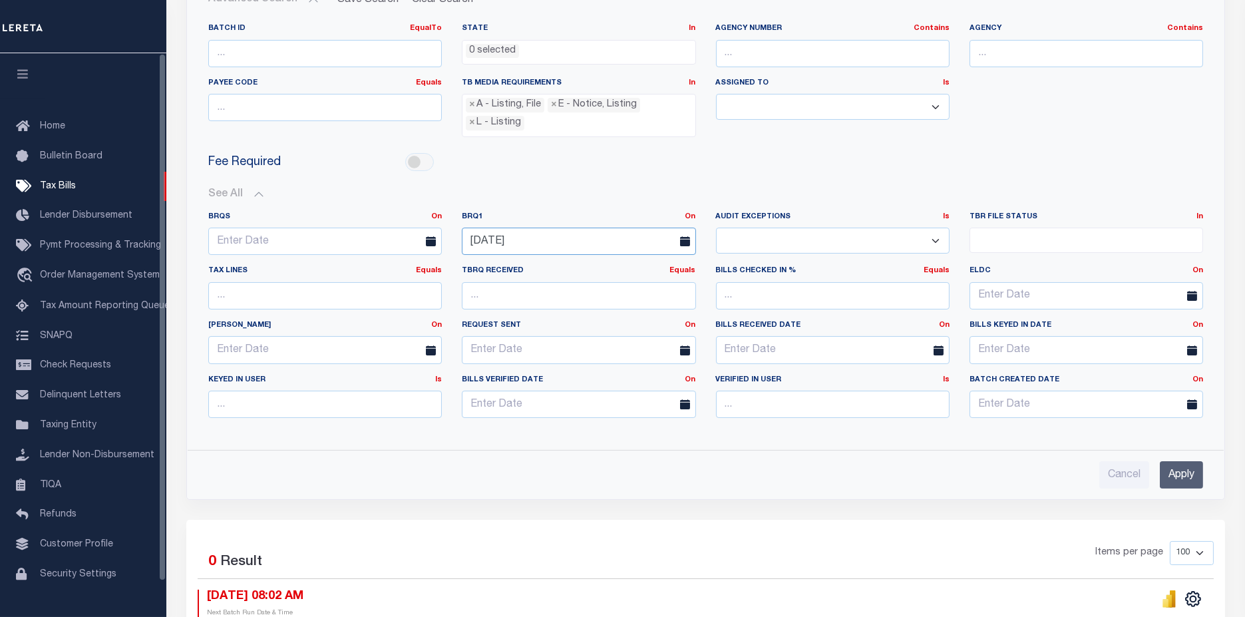
click at [552, 230] on input "08-28-2025" at bounding box center [579, 241] width 234 height 27
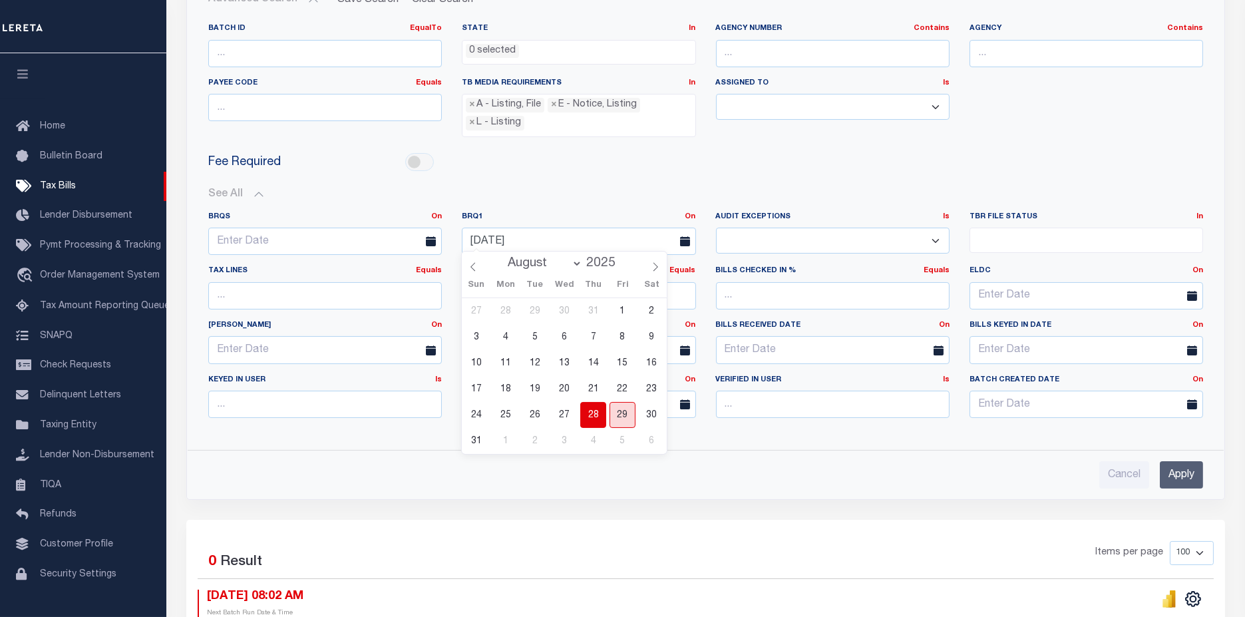
click at [634, 418] on span "29" at bounding box center [622, 415] width 26 height 26
type input "08-29-2025"
click at [1171, 466] on input "Apply" at bounding box center [1181, 474] width 43 height 27
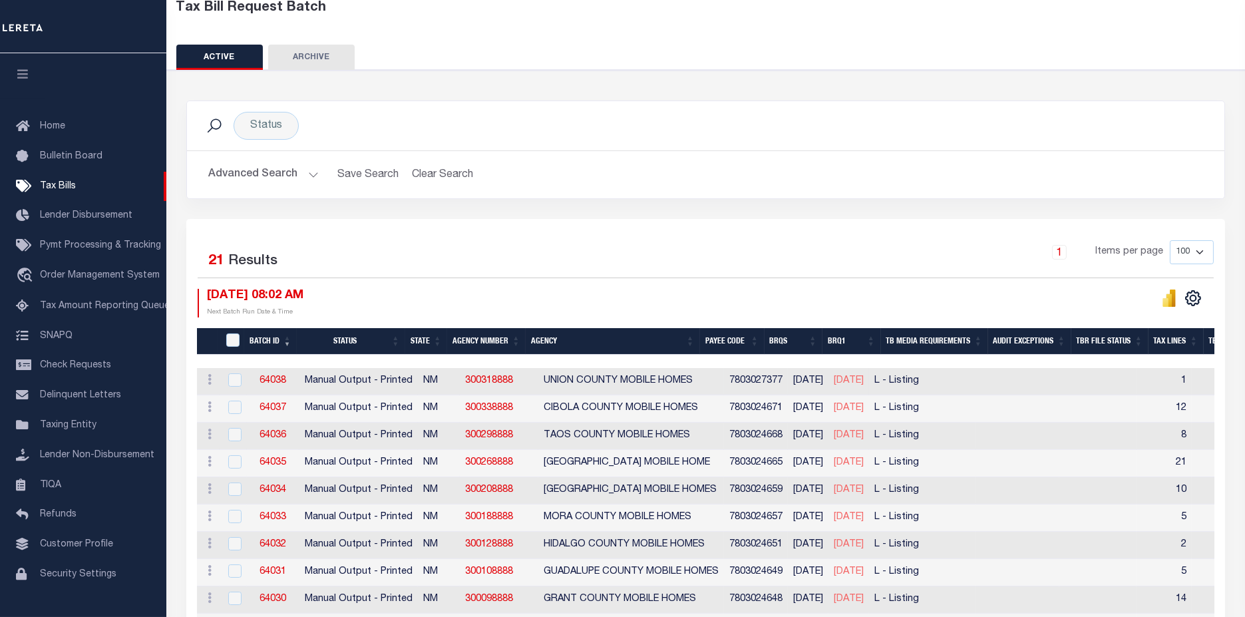
scroll to position [74, 0]
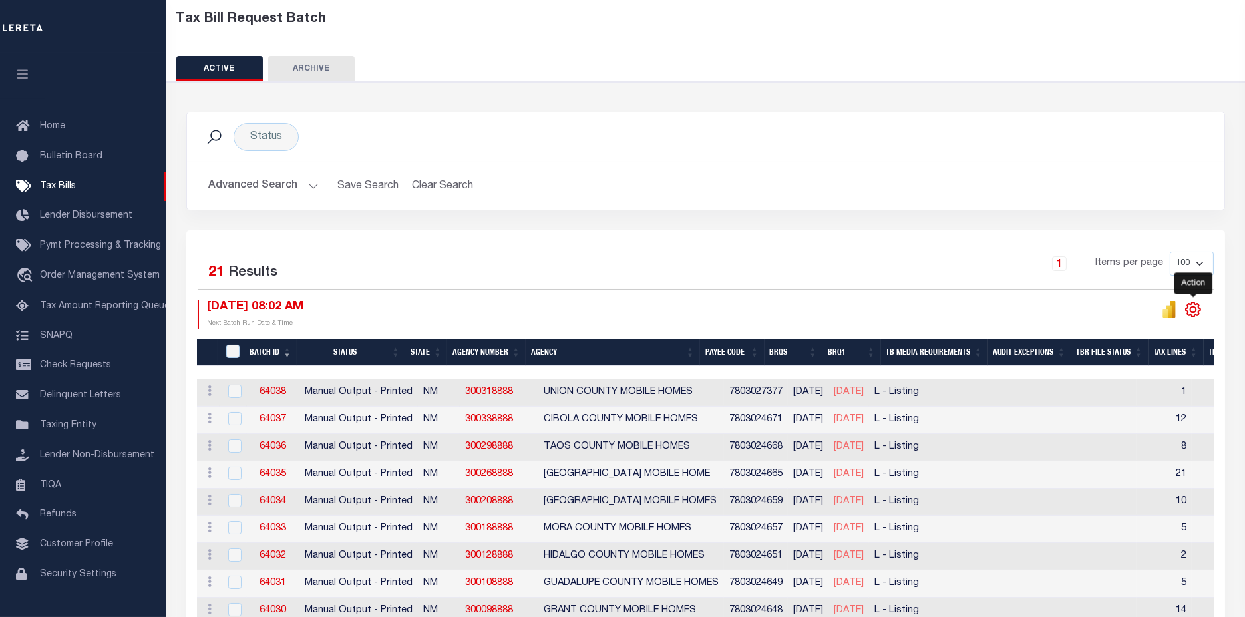
click at [1196, 309] on icon "" at bounding box center [1193, 309] width 6 height 6
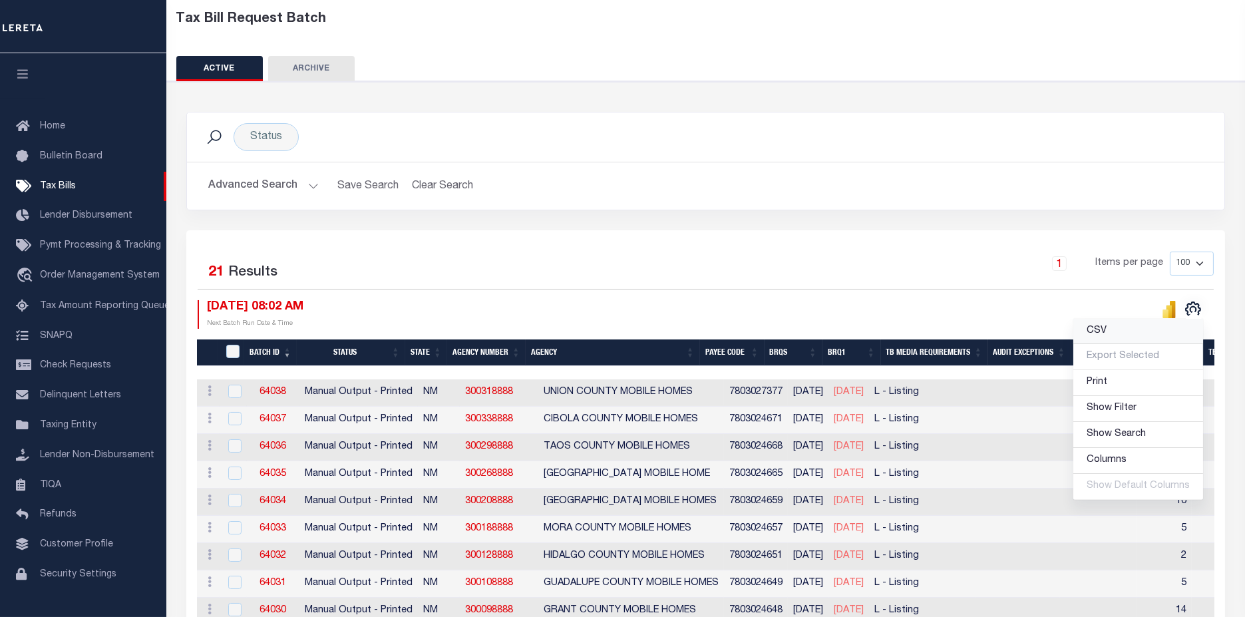
click at [1091, 323] on link "CSV" at bounding box center [1138, 332] width 130 height 26
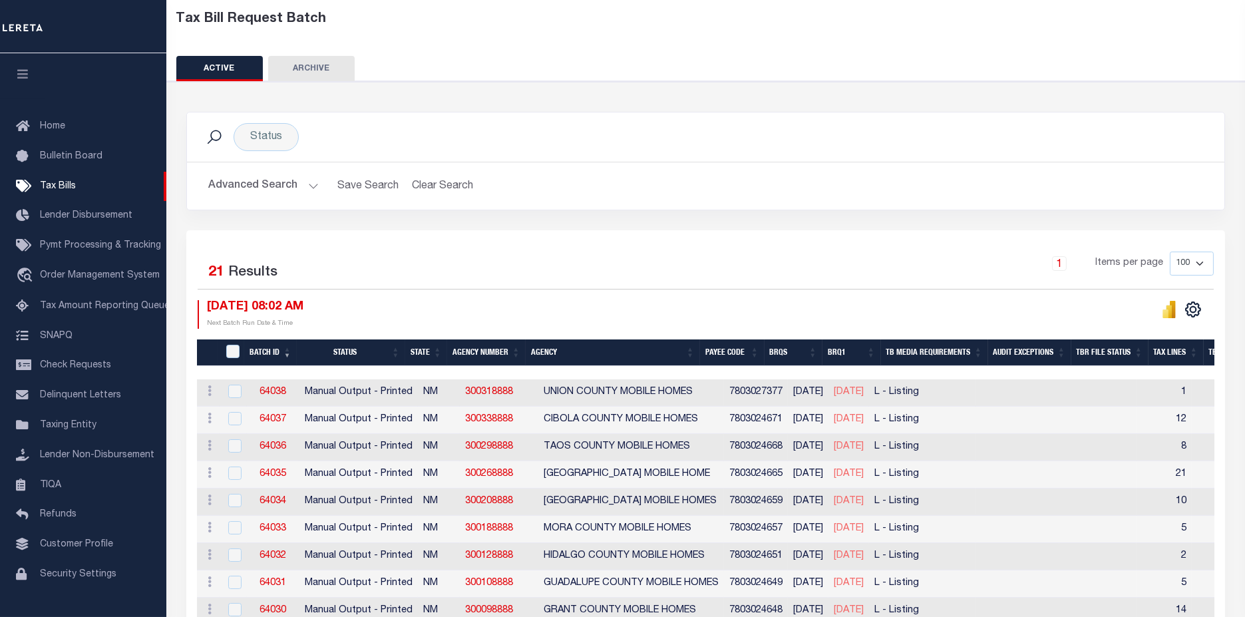
click at [238, 269] on label "Results" at bounding box center [252, 272] width 49 height 21
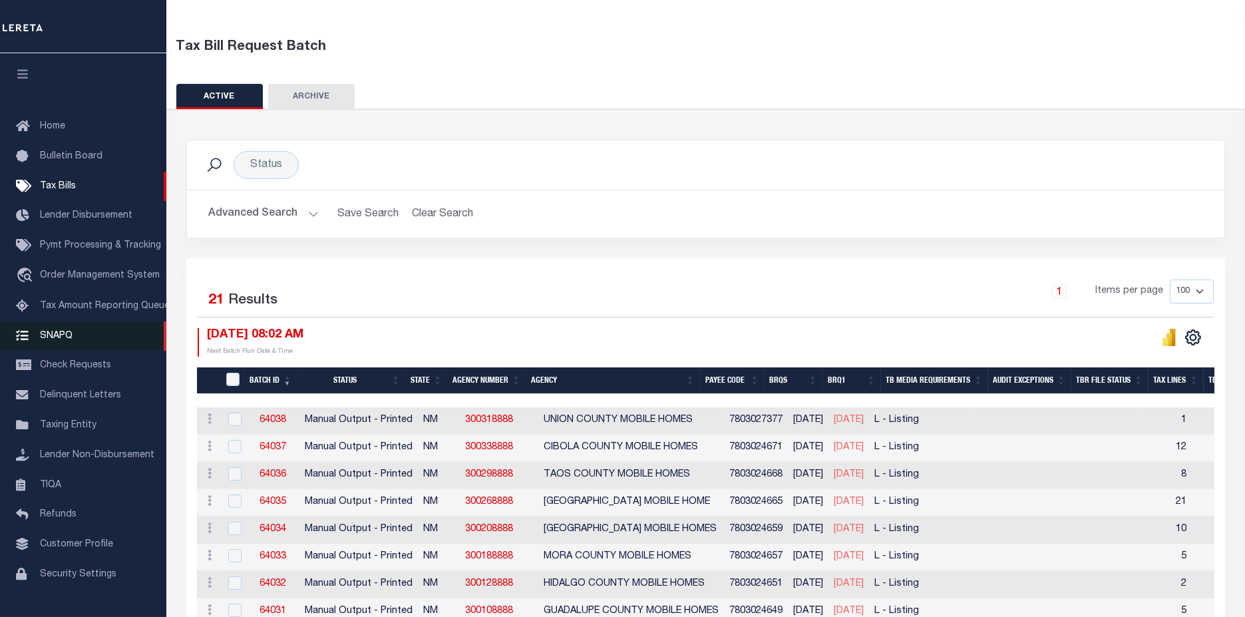
scroll to position [23, 0]
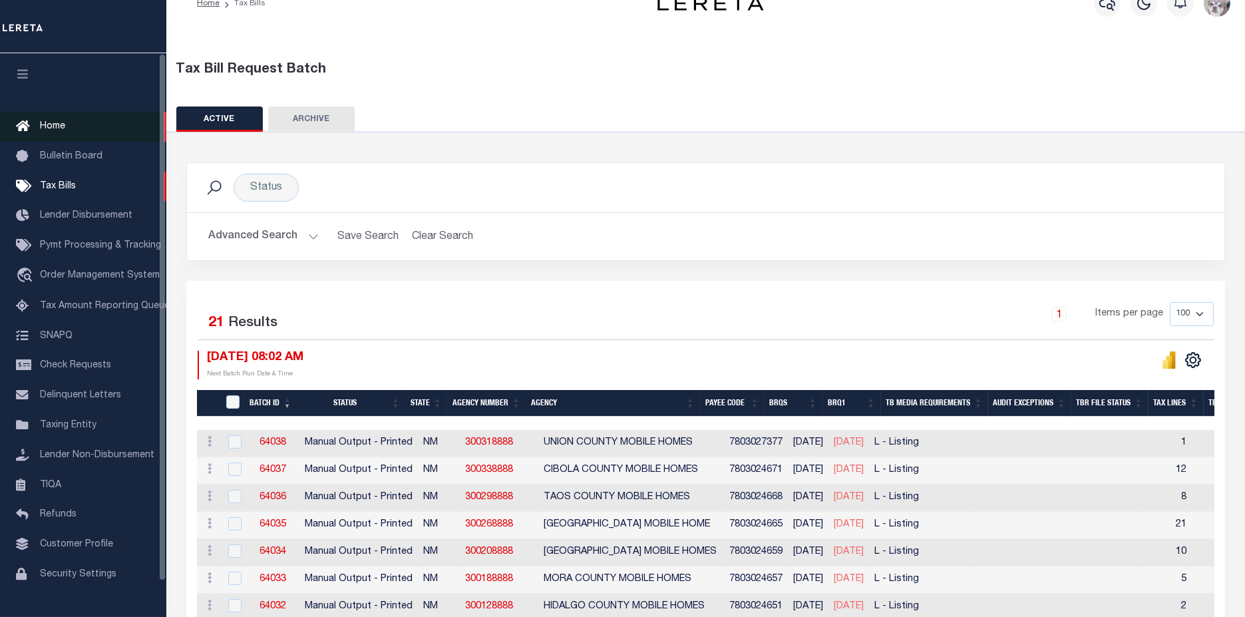
click at [67, 134] on link "Home" at bounding box center [83, 127] width 166 height 30
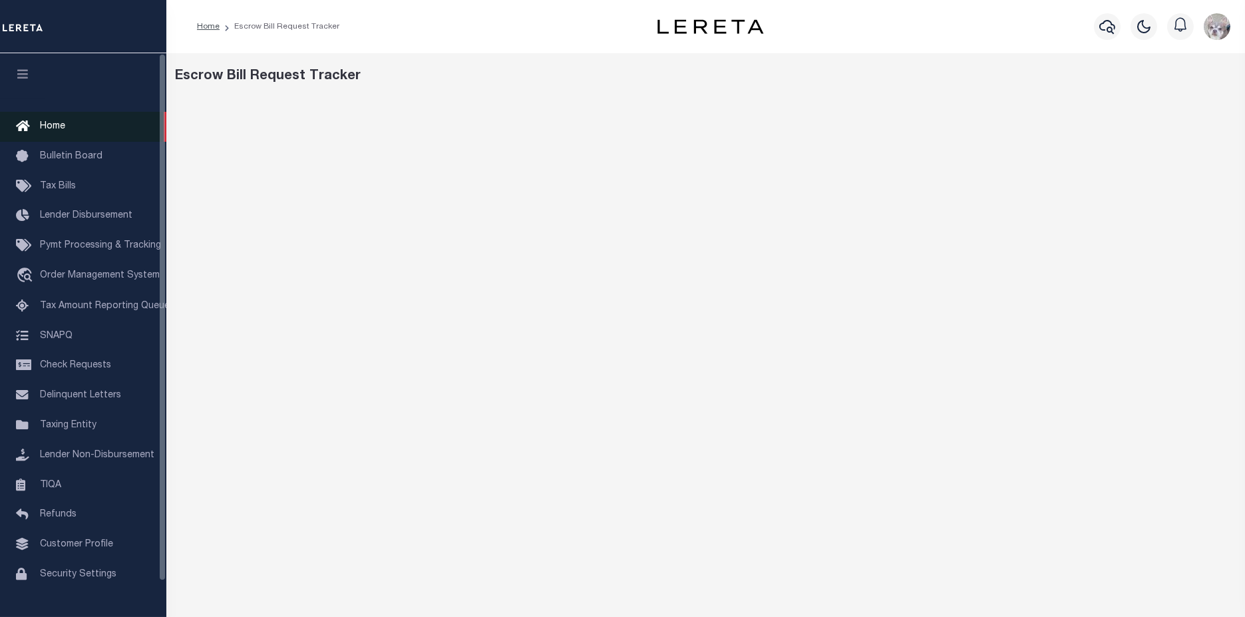
click at [44, 131] on span "Home" at bounding box center [52, 126] width 25 height 9
